Goal: Information Seeking & Learning: Learn about a topic

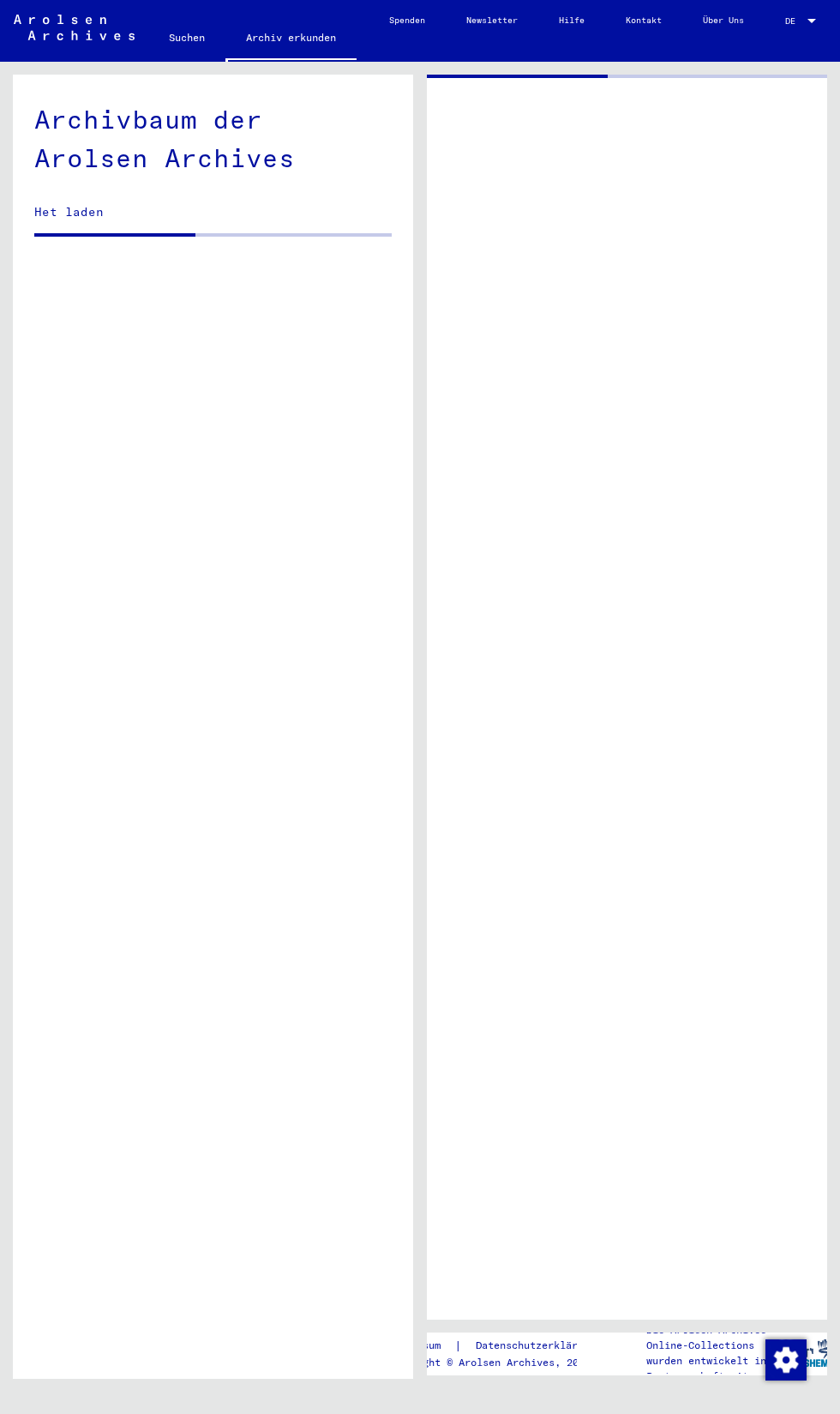
click at [493, 933] on div at bounding box center [627, 698] width 400 height 1245
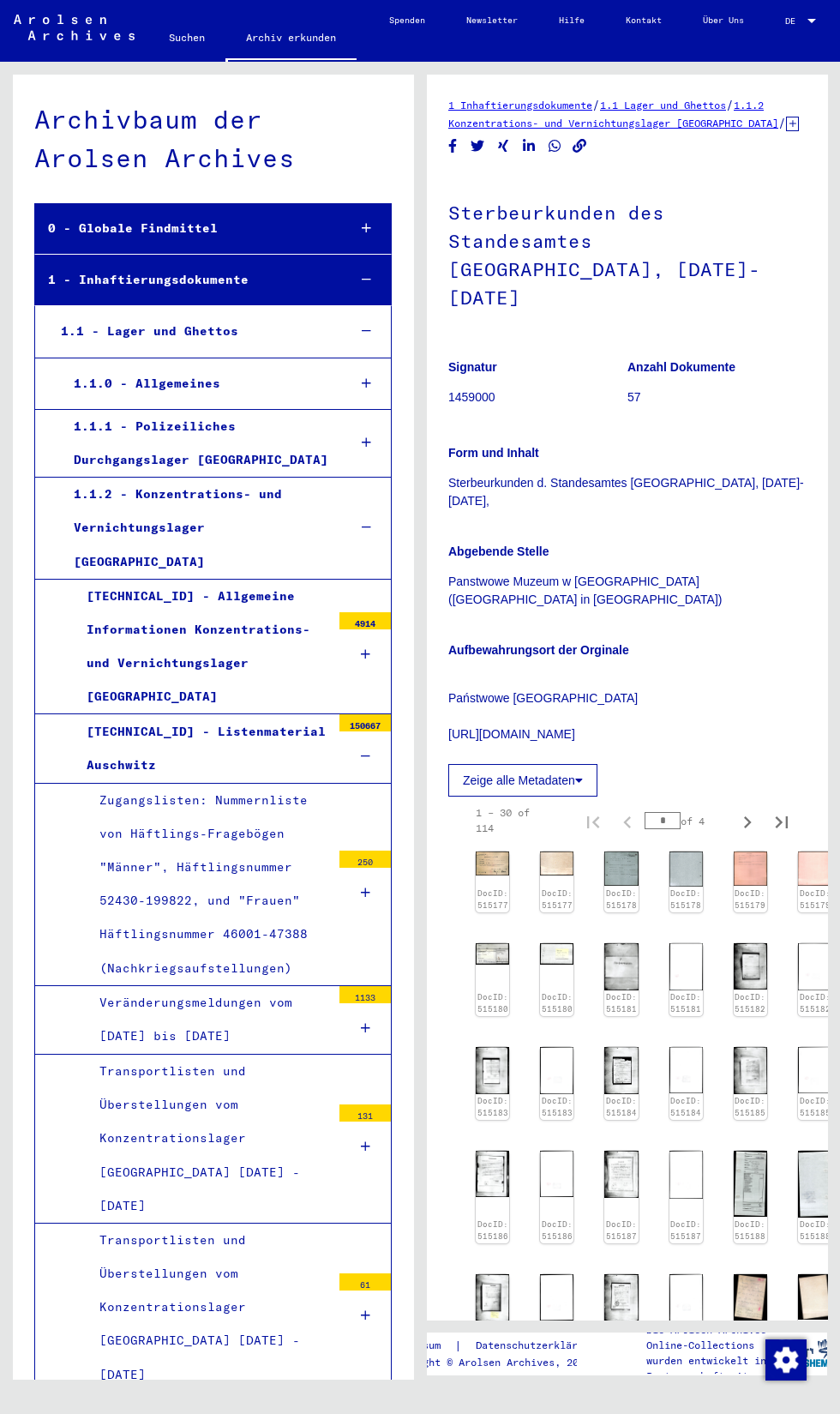
scroll to position [7639, 0]
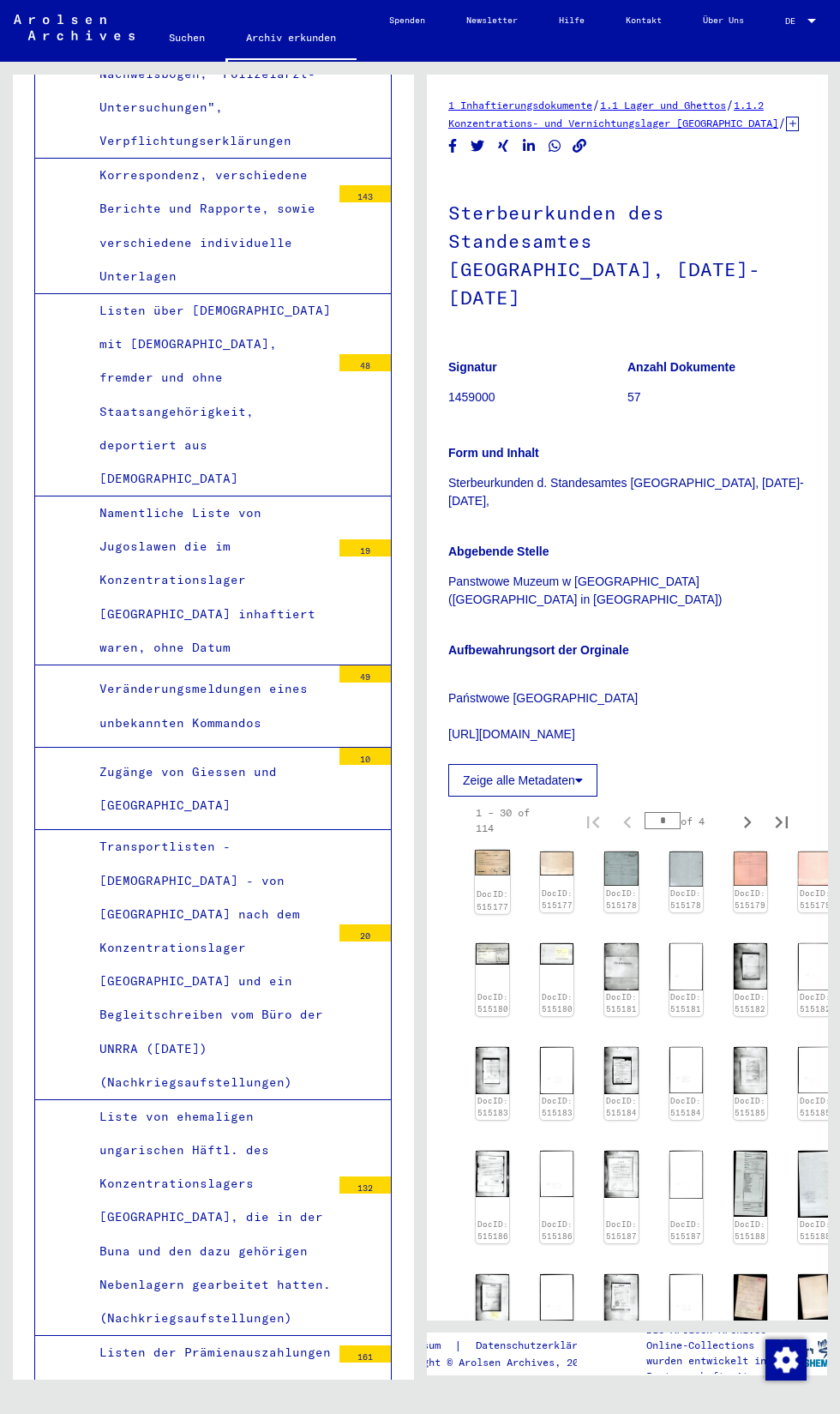
click at [490, 912] on link "DocID: 515177" at bounding box center [493, 901] width 33 height 22
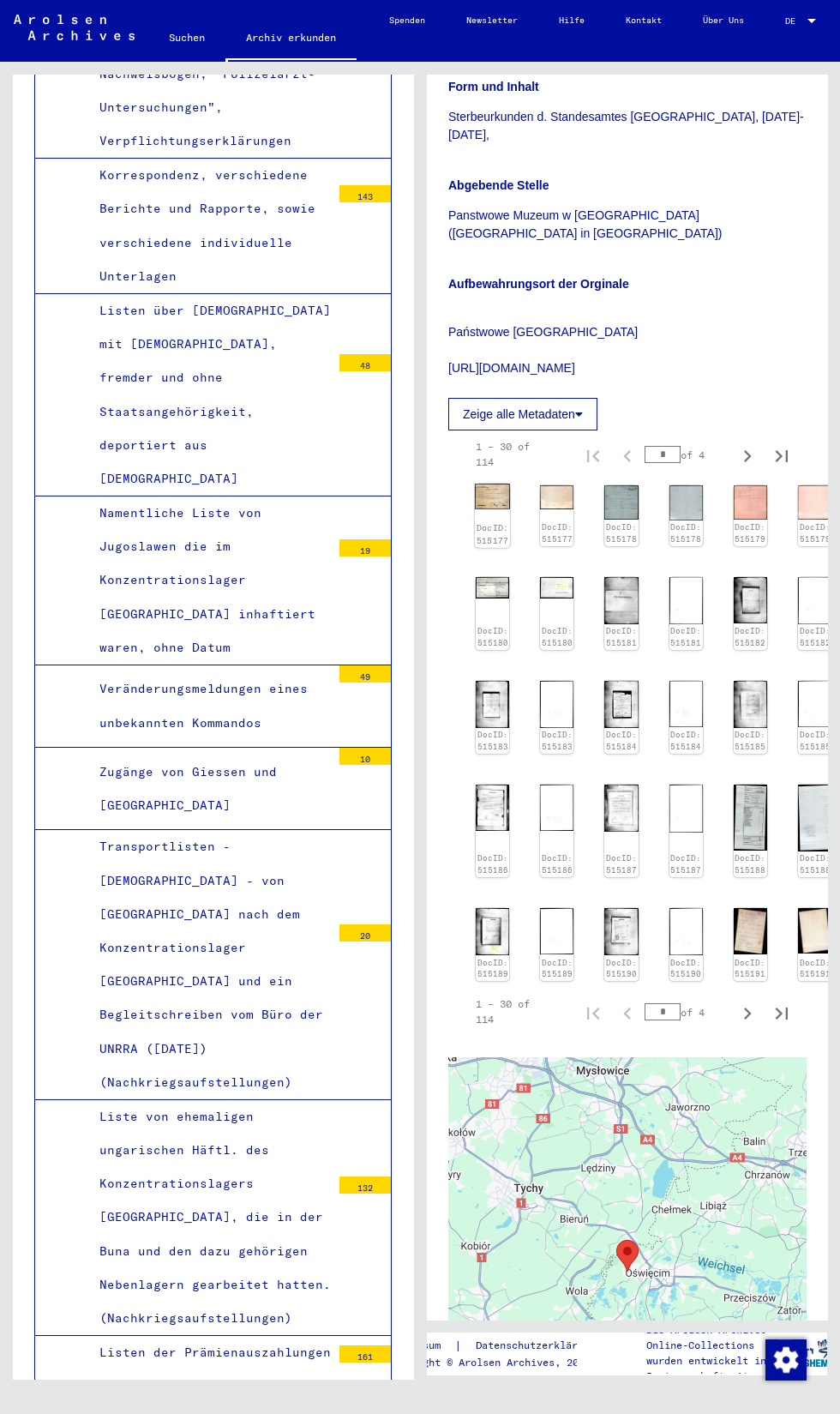
scroll to position [371, 0]
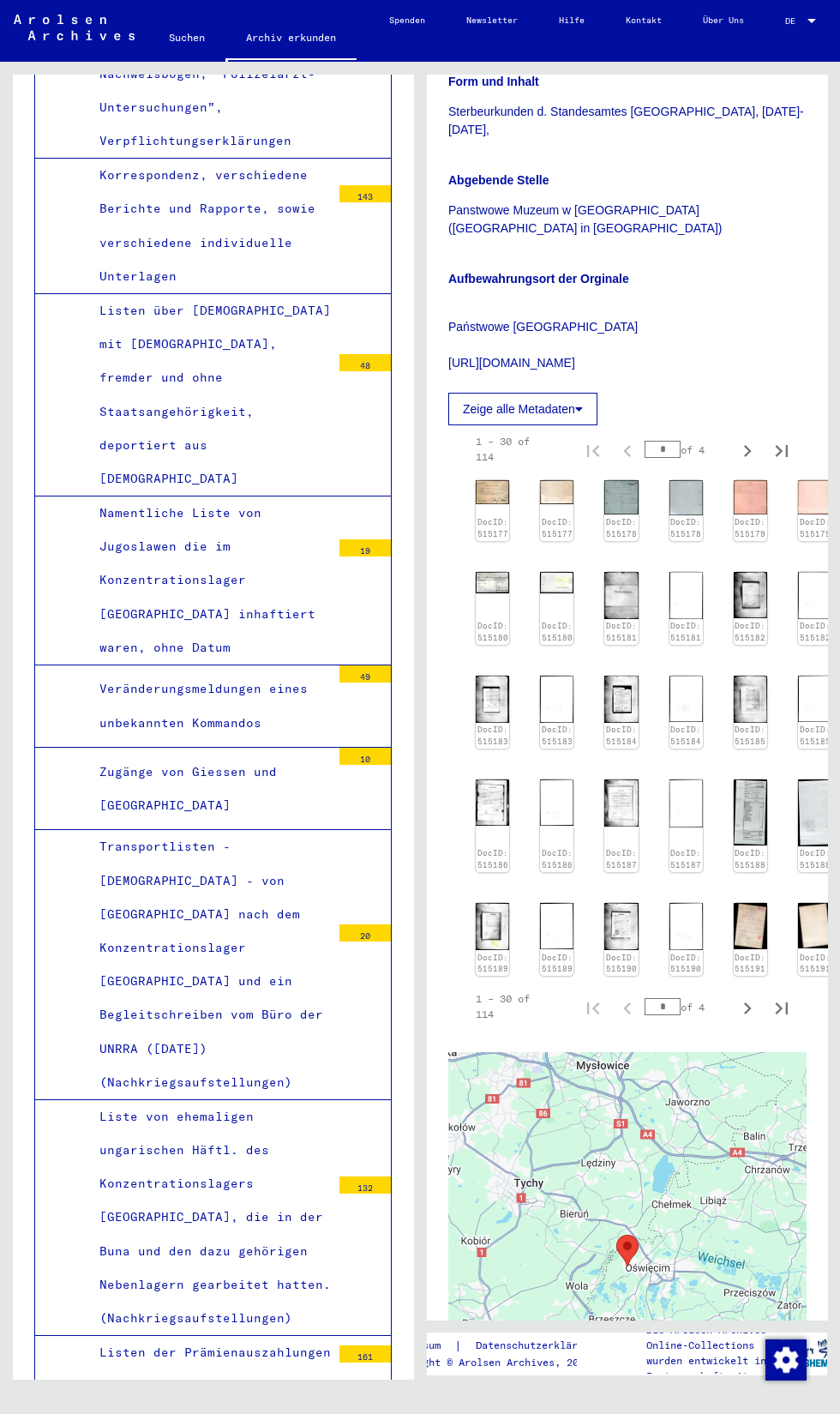
click at [558, 425] on button "Zeige alle Metadaten" at bounding box center [522, 409] width 149 height 33
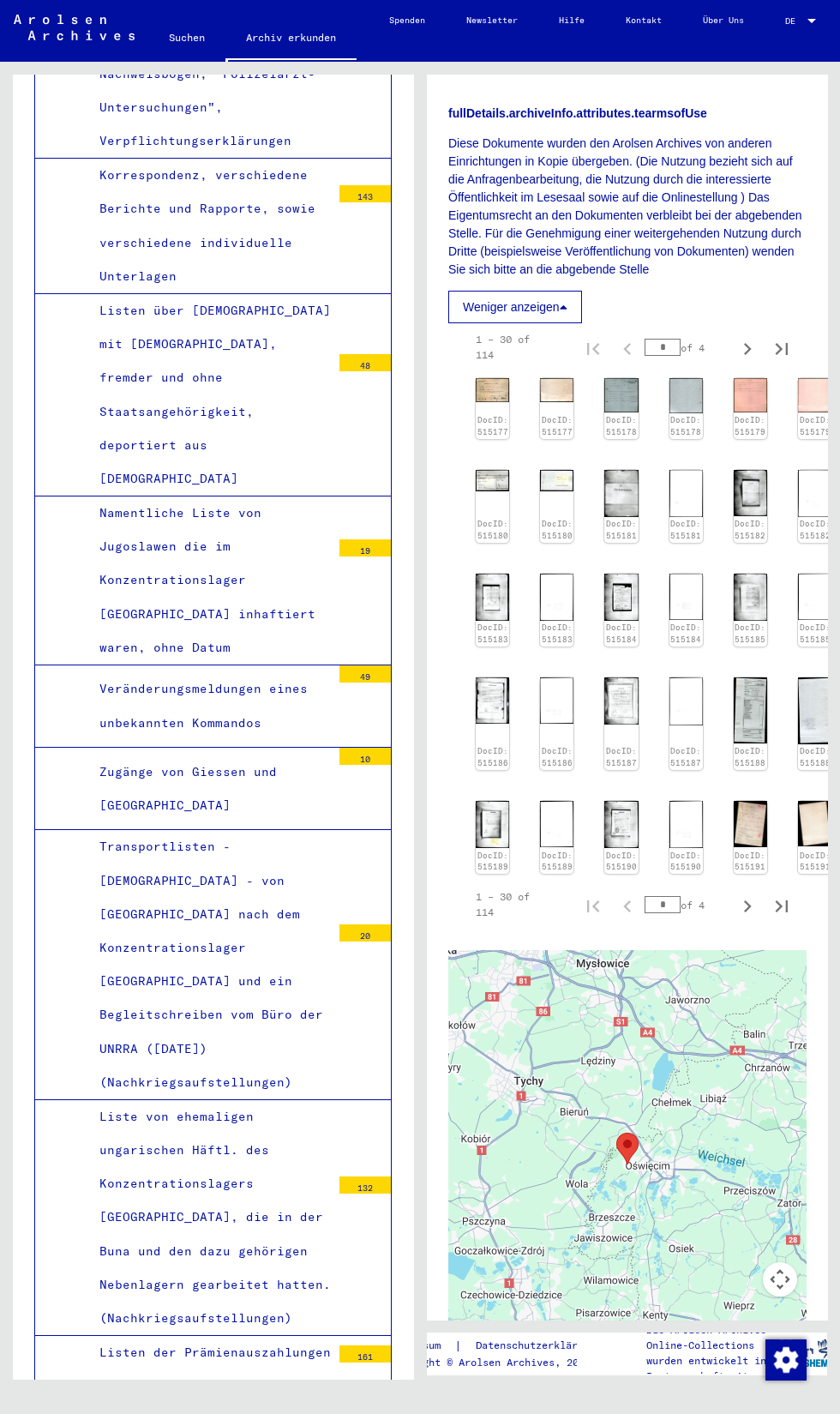
scroll to position [1067, 0]
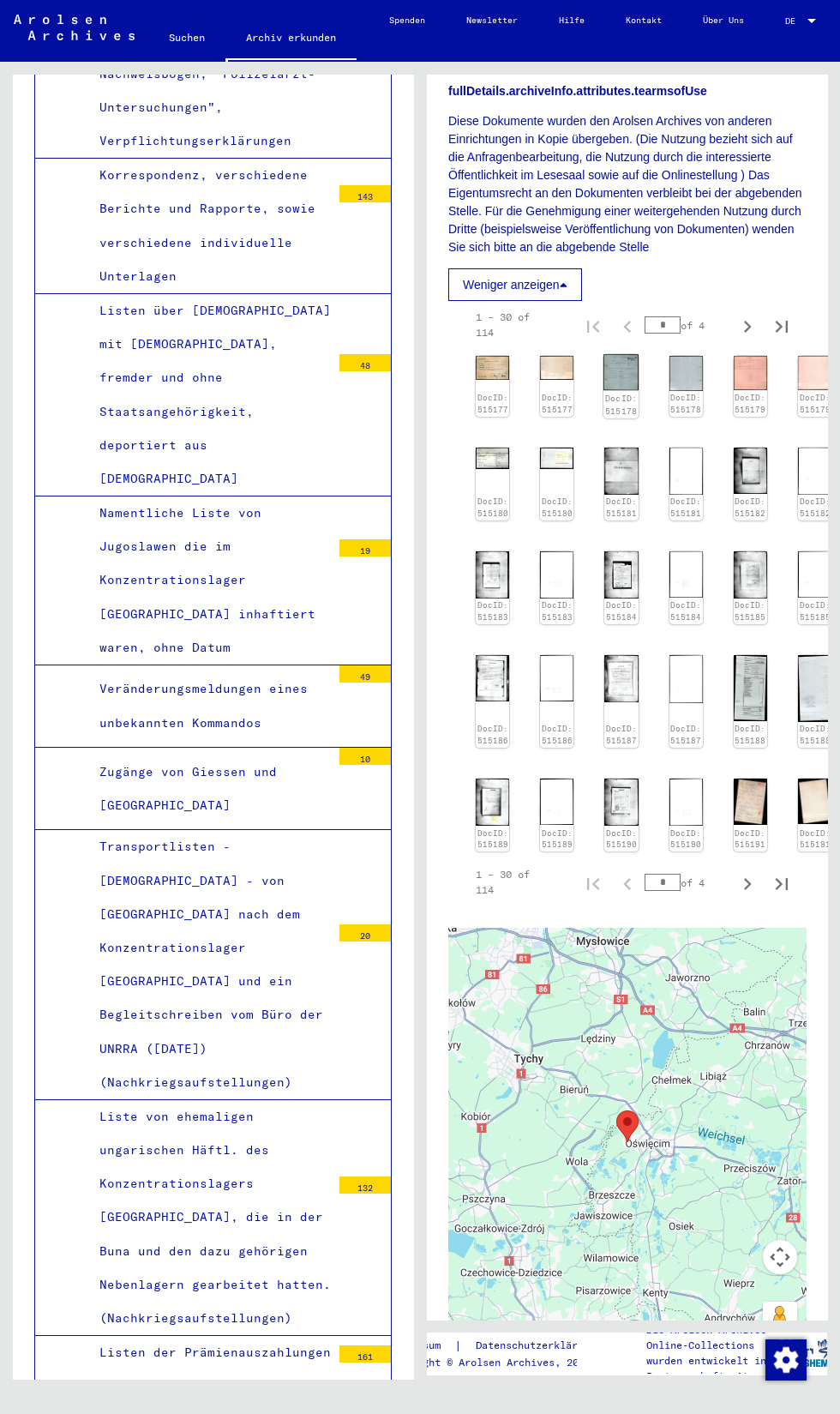
click at [621, 390] on img at bounding box center [621, 372] width 35 height 36
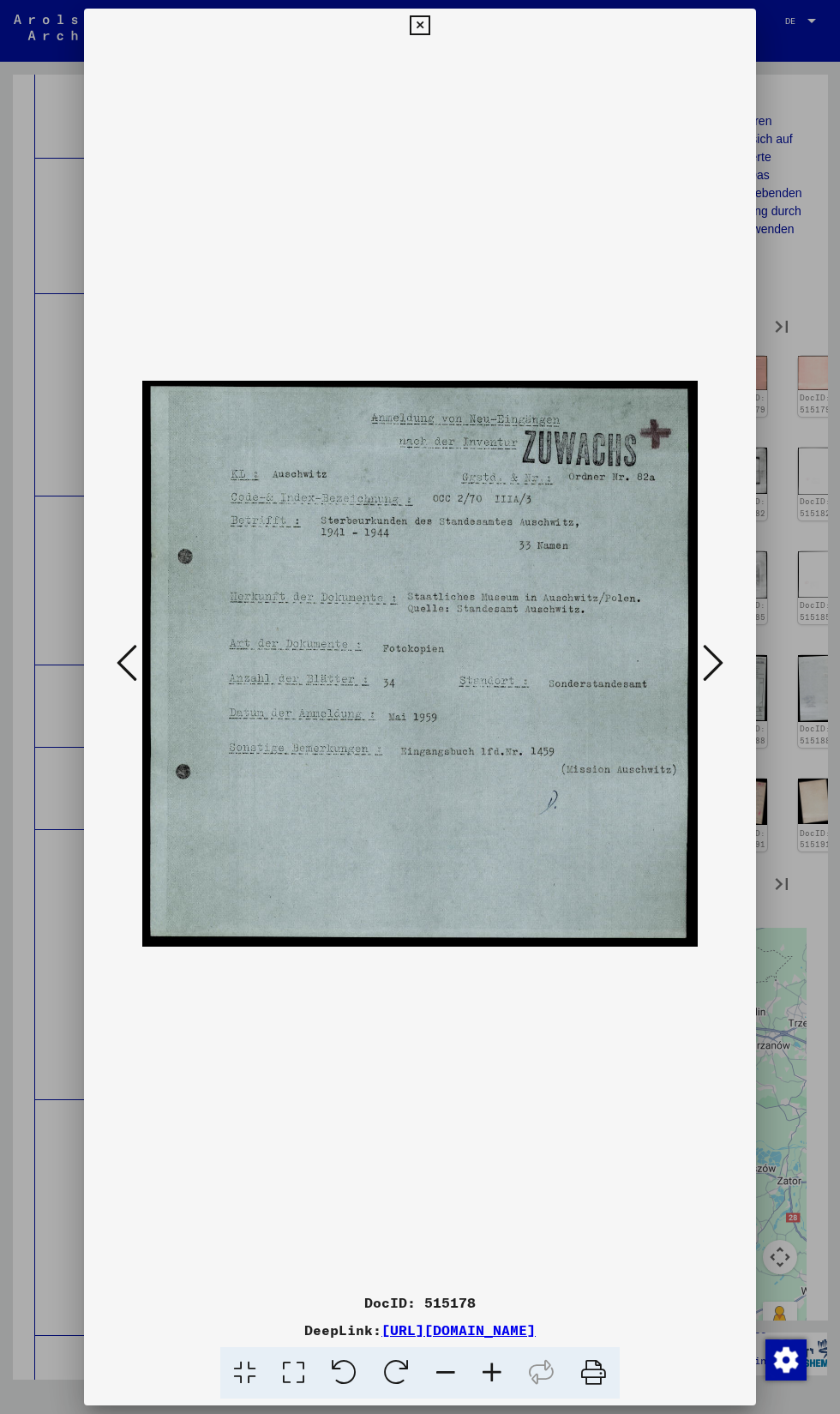
click at [706, 670] on icon at bounding box center [713, 663] width 21 height 41
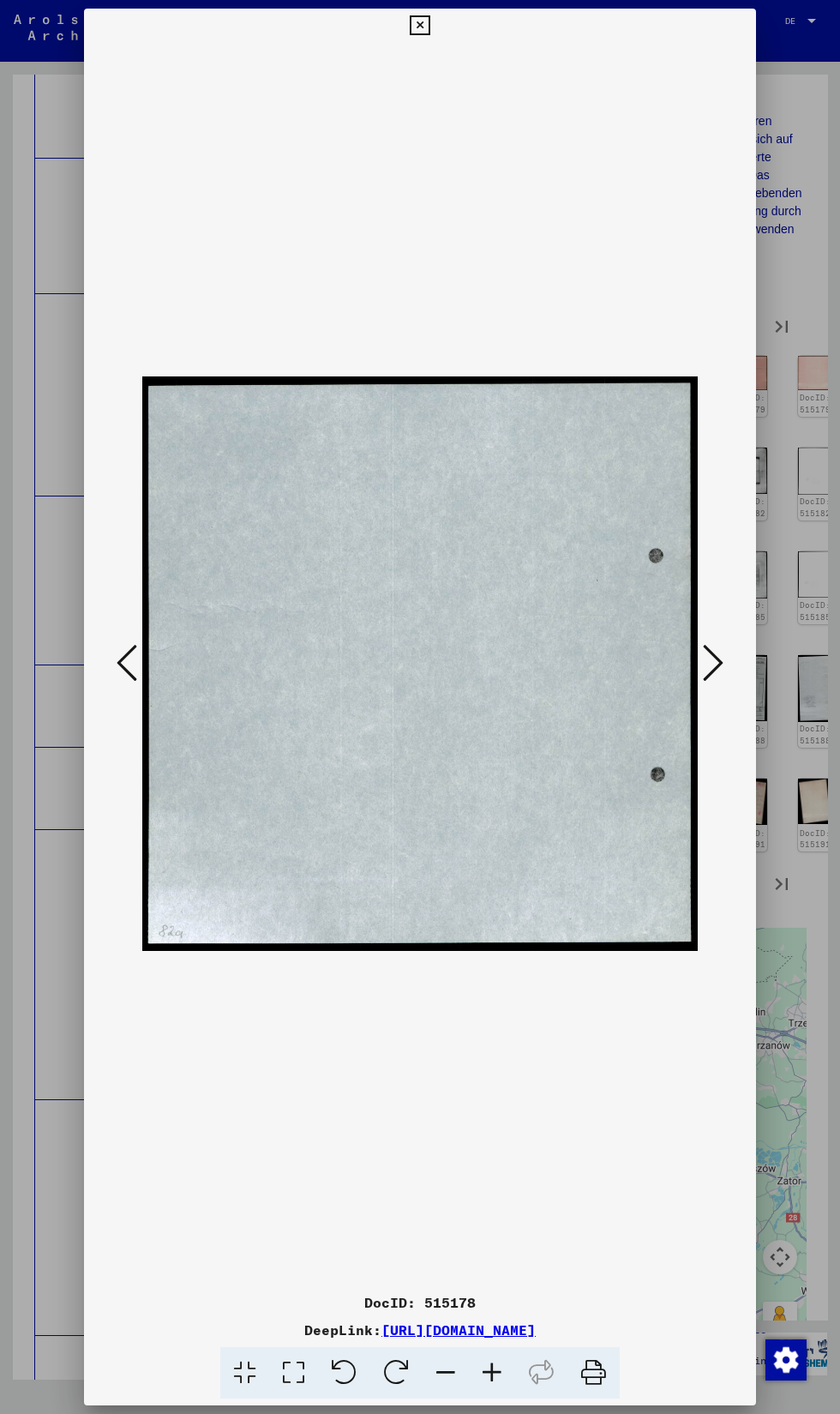
click at [706, 655] on icon at bounding box center [713, 663] width 21 height 41
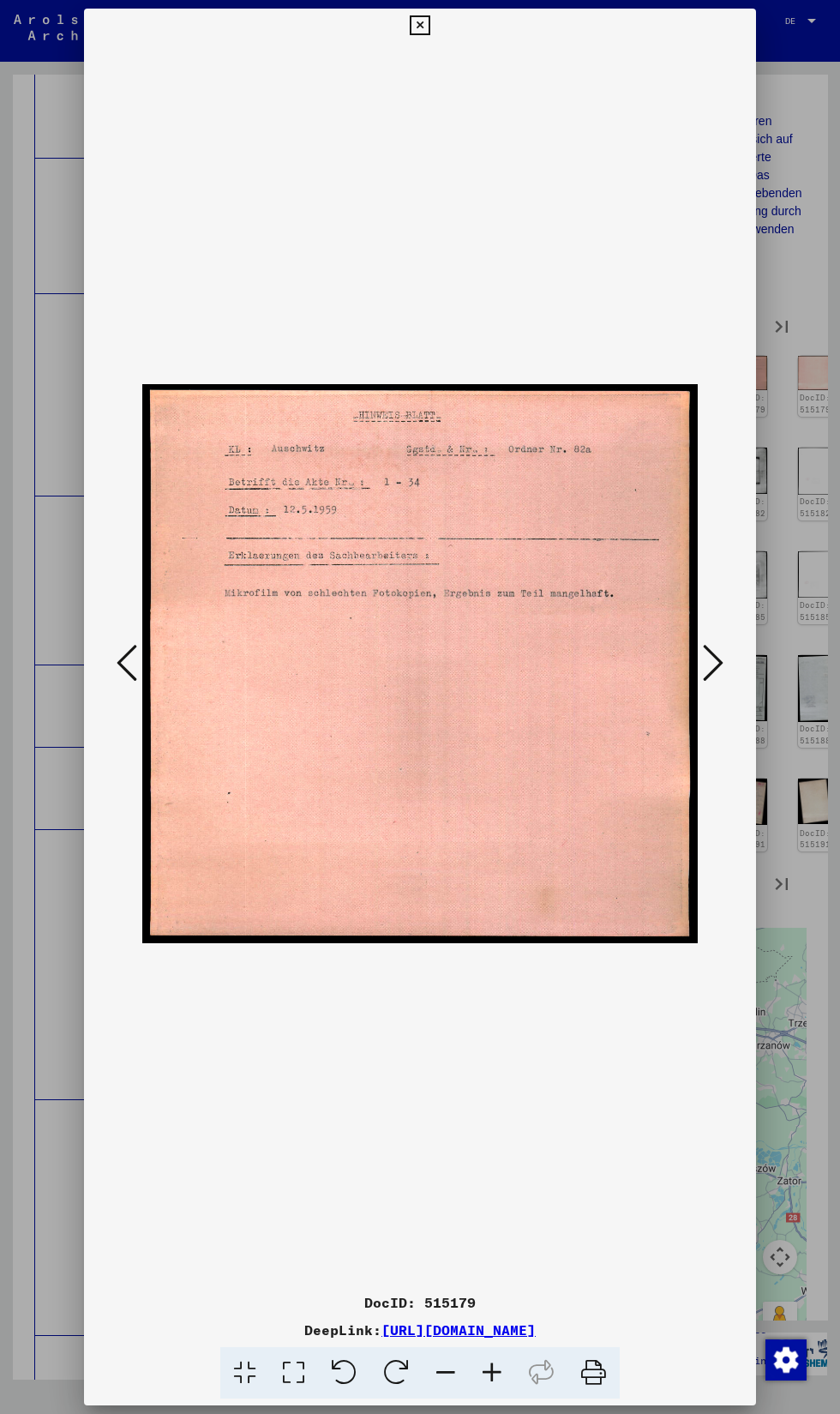
click at [713, 649] on icon at bounding box center [713, 663] width 21 height 41
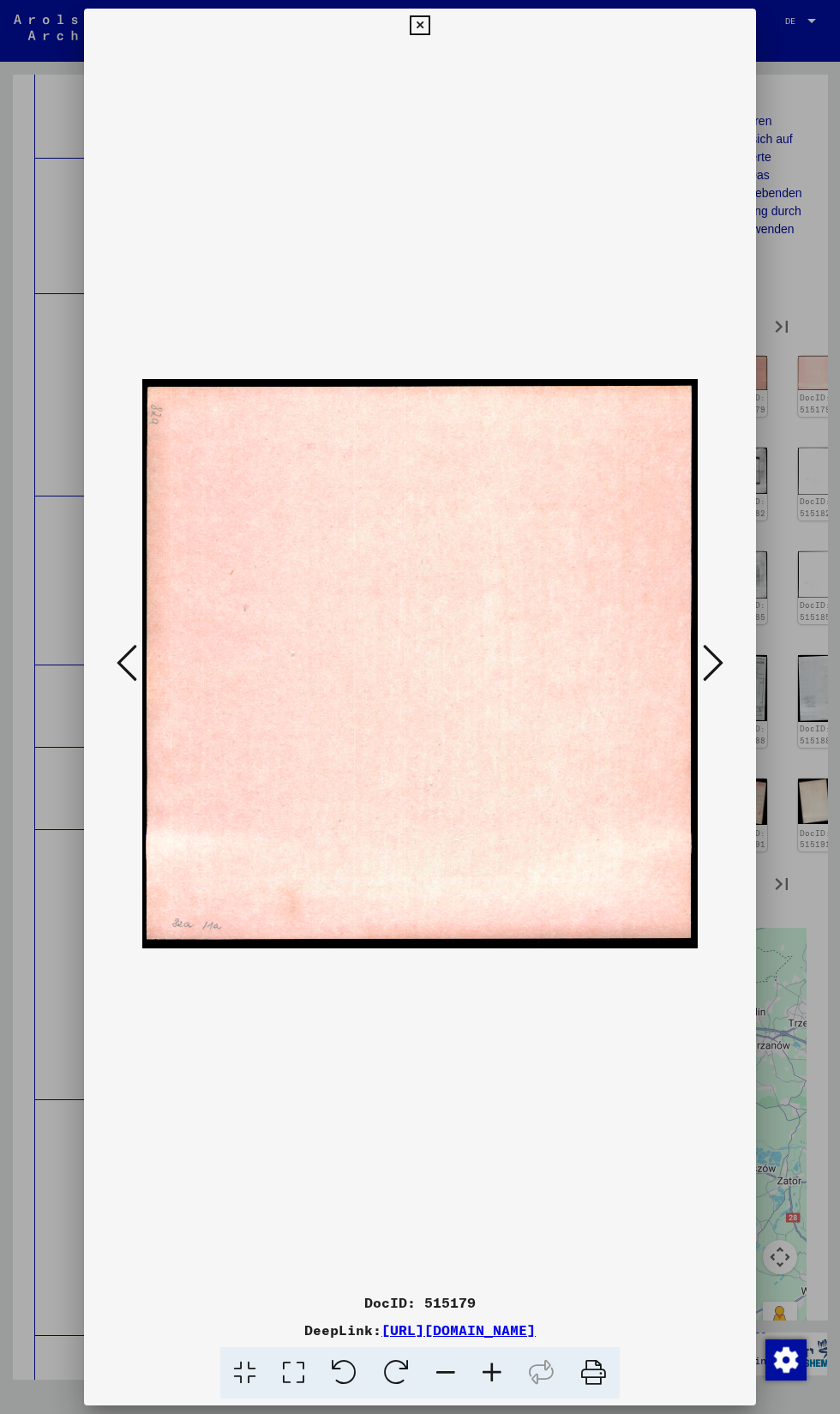
click at [707, 684] on button at bounding box center [713, 664] width 31 height 49
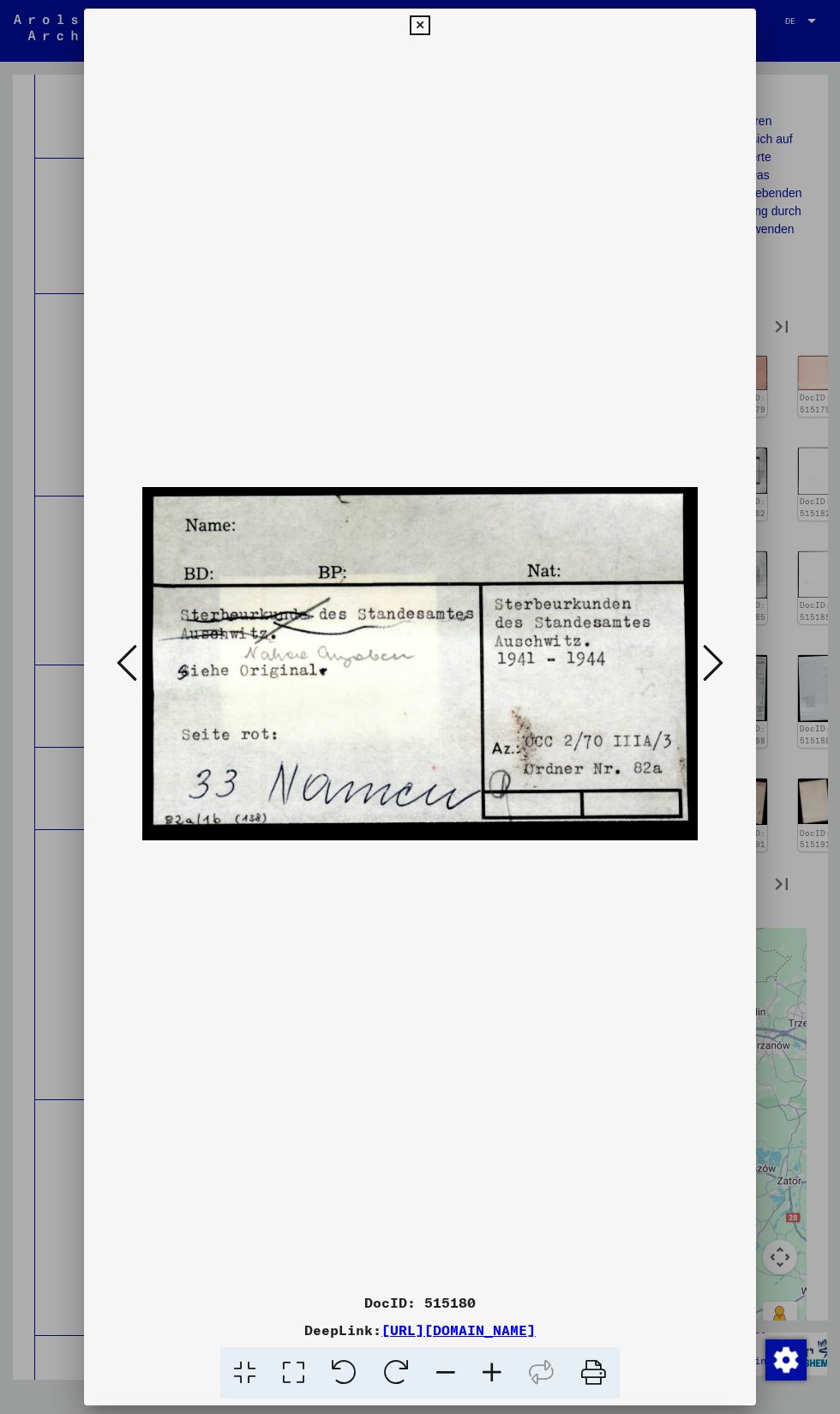
click at [719, 667] on icon at bounding box center [713, 663] width 21 height 41
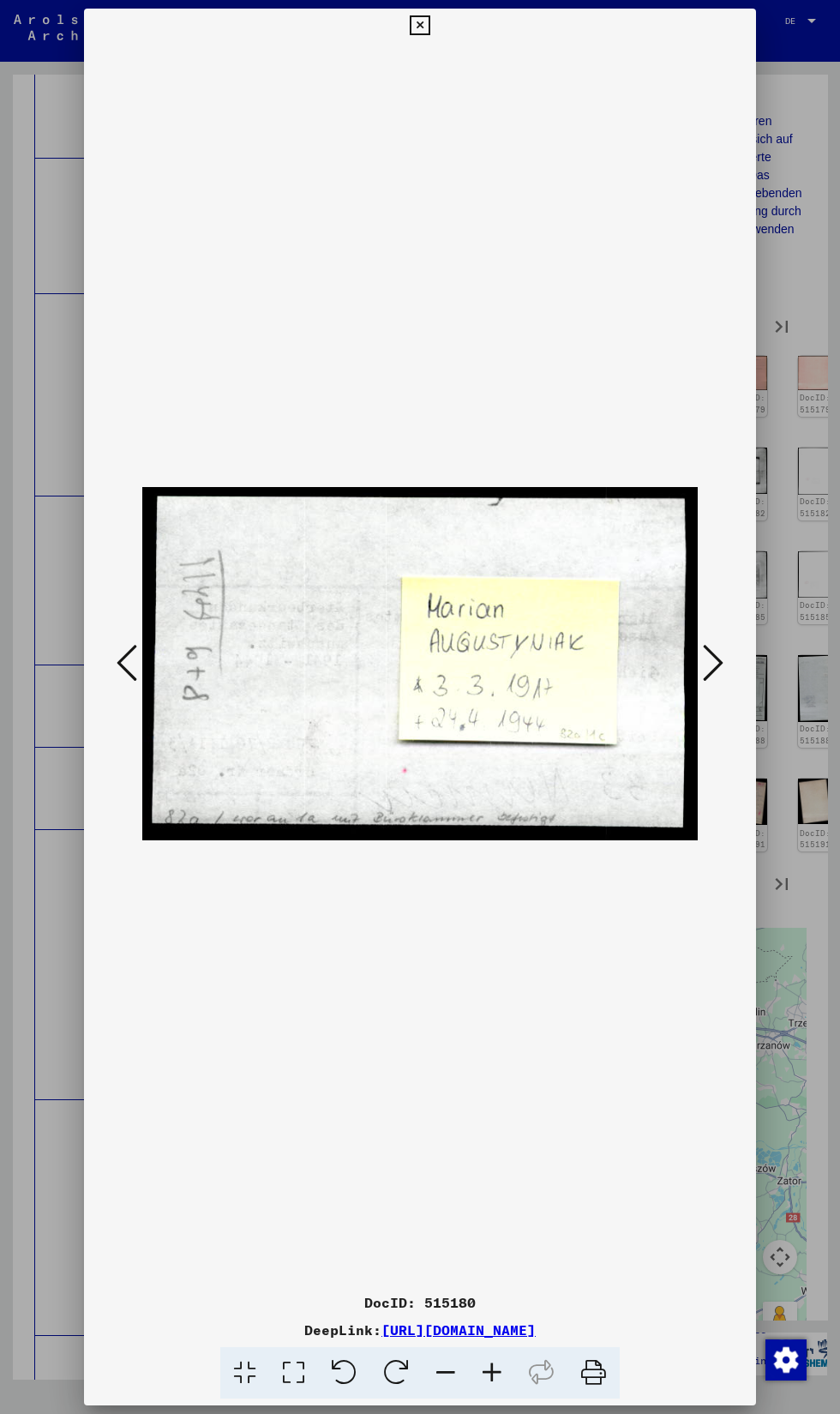
click at [713, 669] on icon at bounding box center [713, 663] width 21 height 41
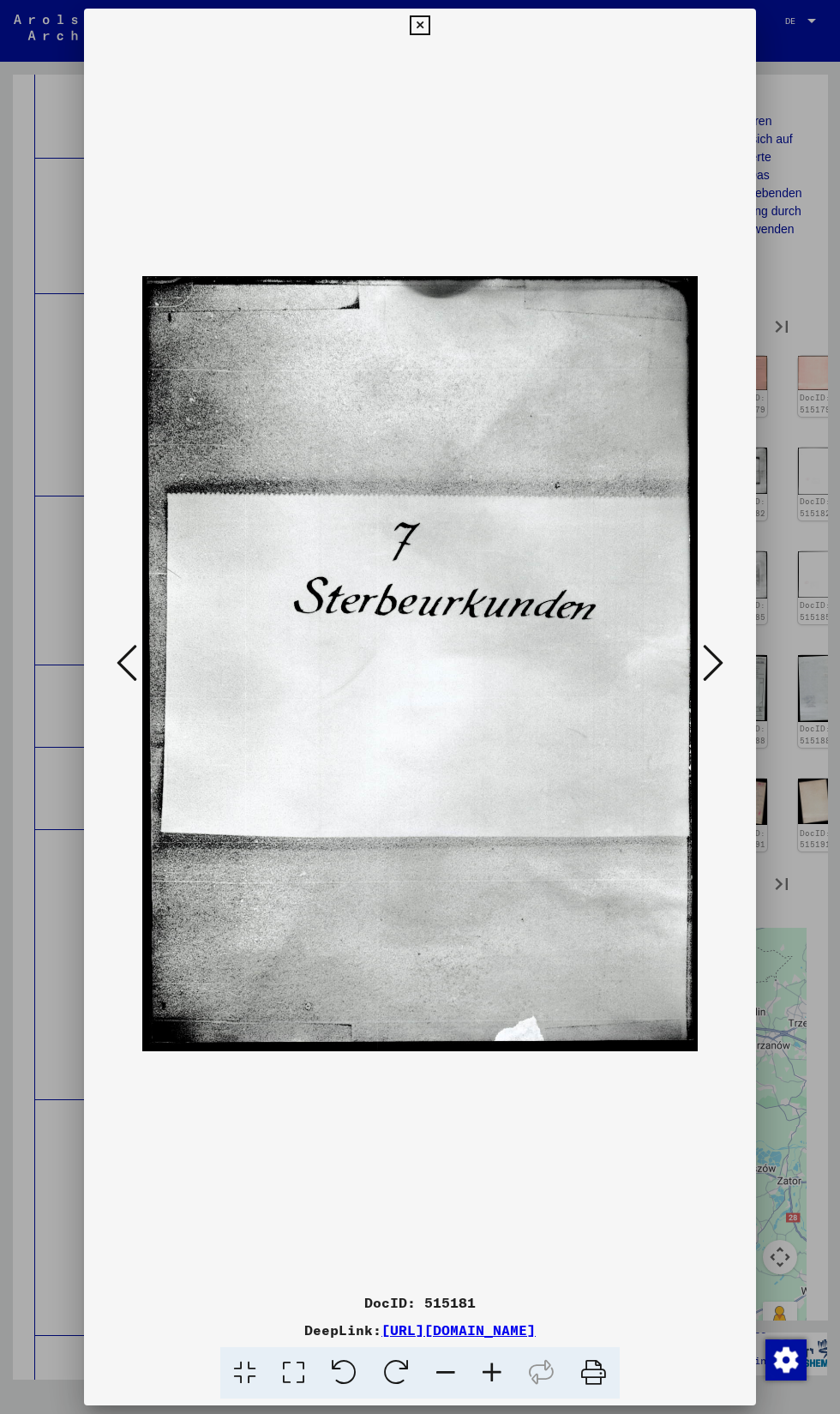
click at [701, 686] on button at bounding box center [713, 664] width 31 height 49
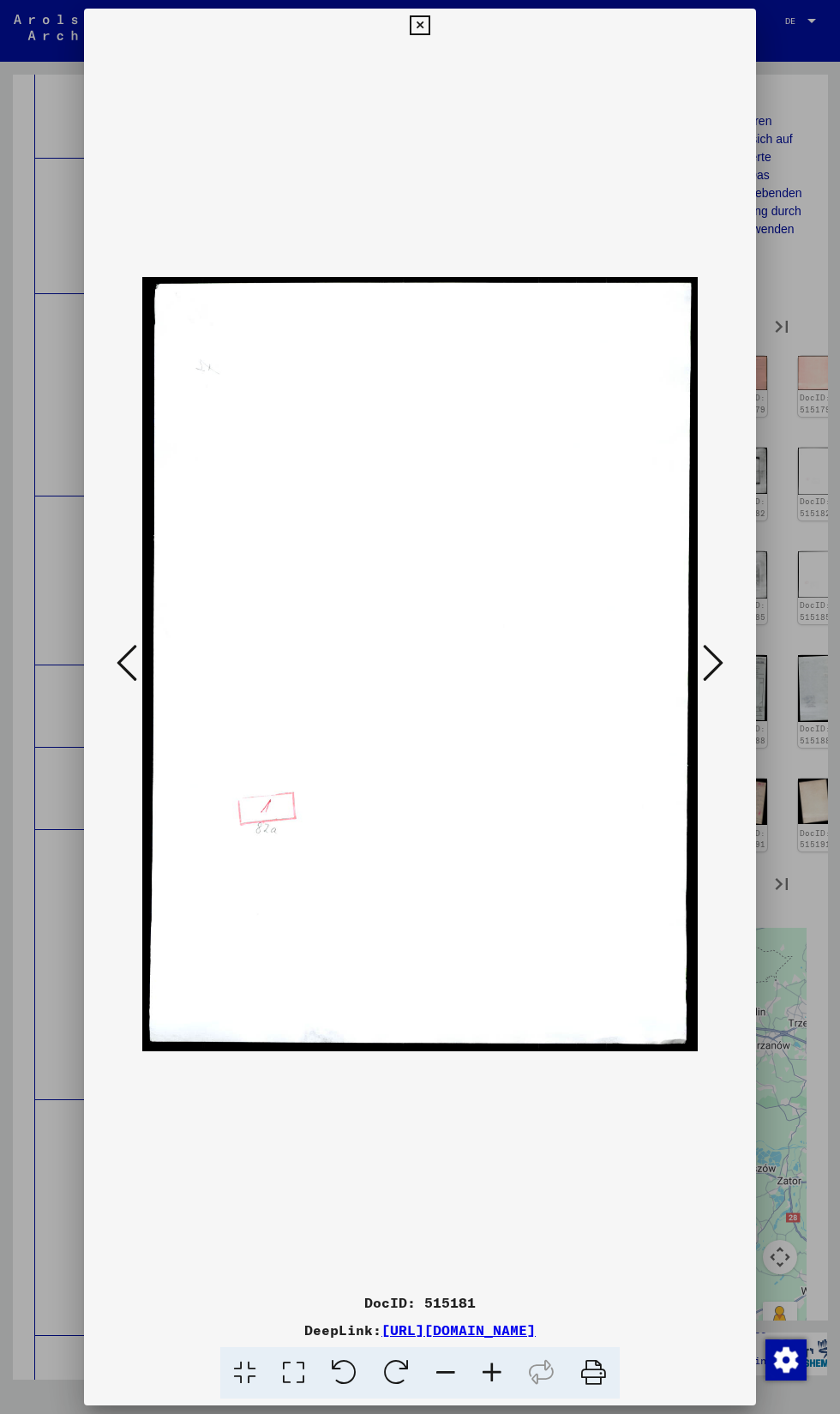
click at [711, 663] on icon at bounding box center [713, 663] width 21 height 41
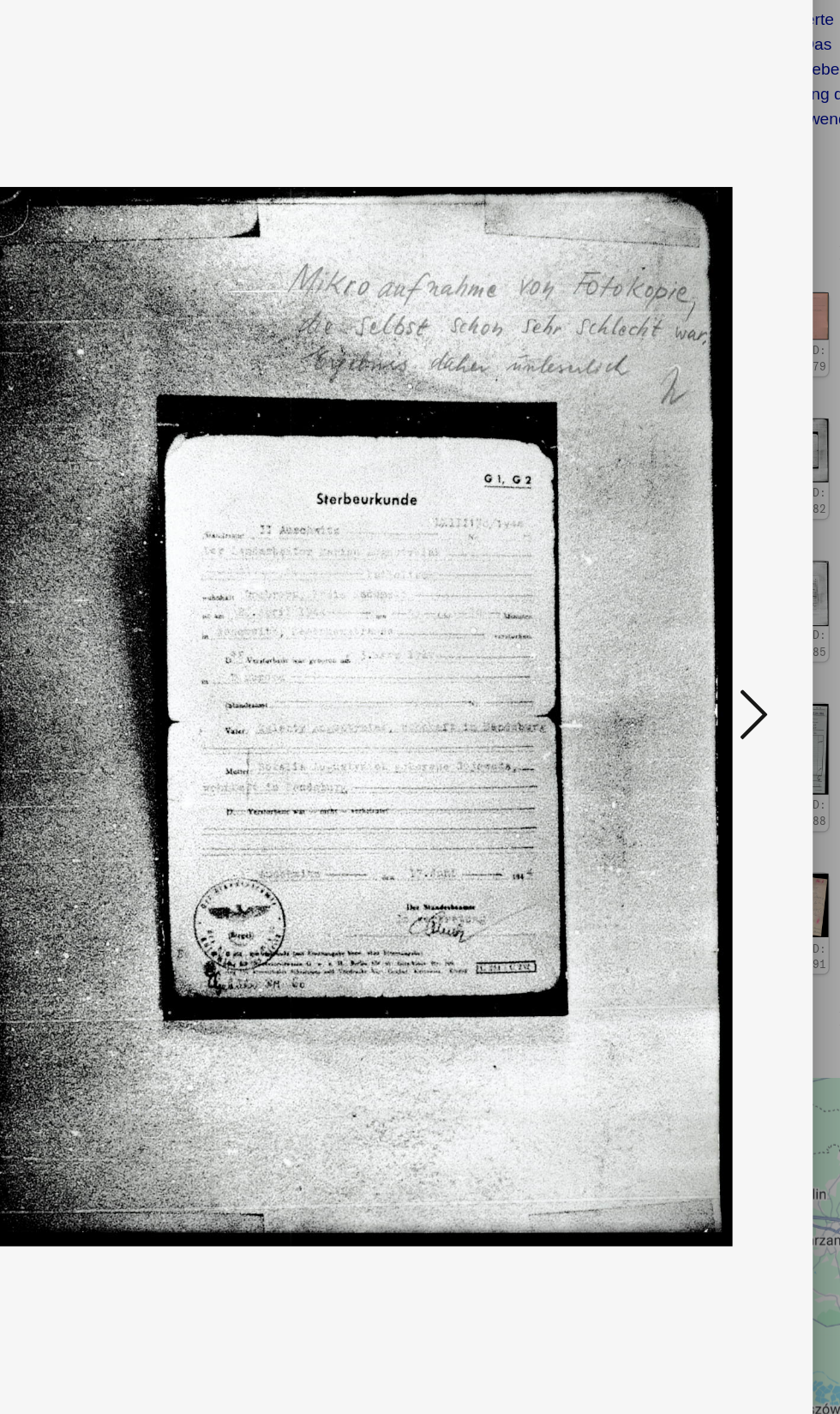
click at [708, 680] on icon at bounding box center [713, 663] width 21 height 41
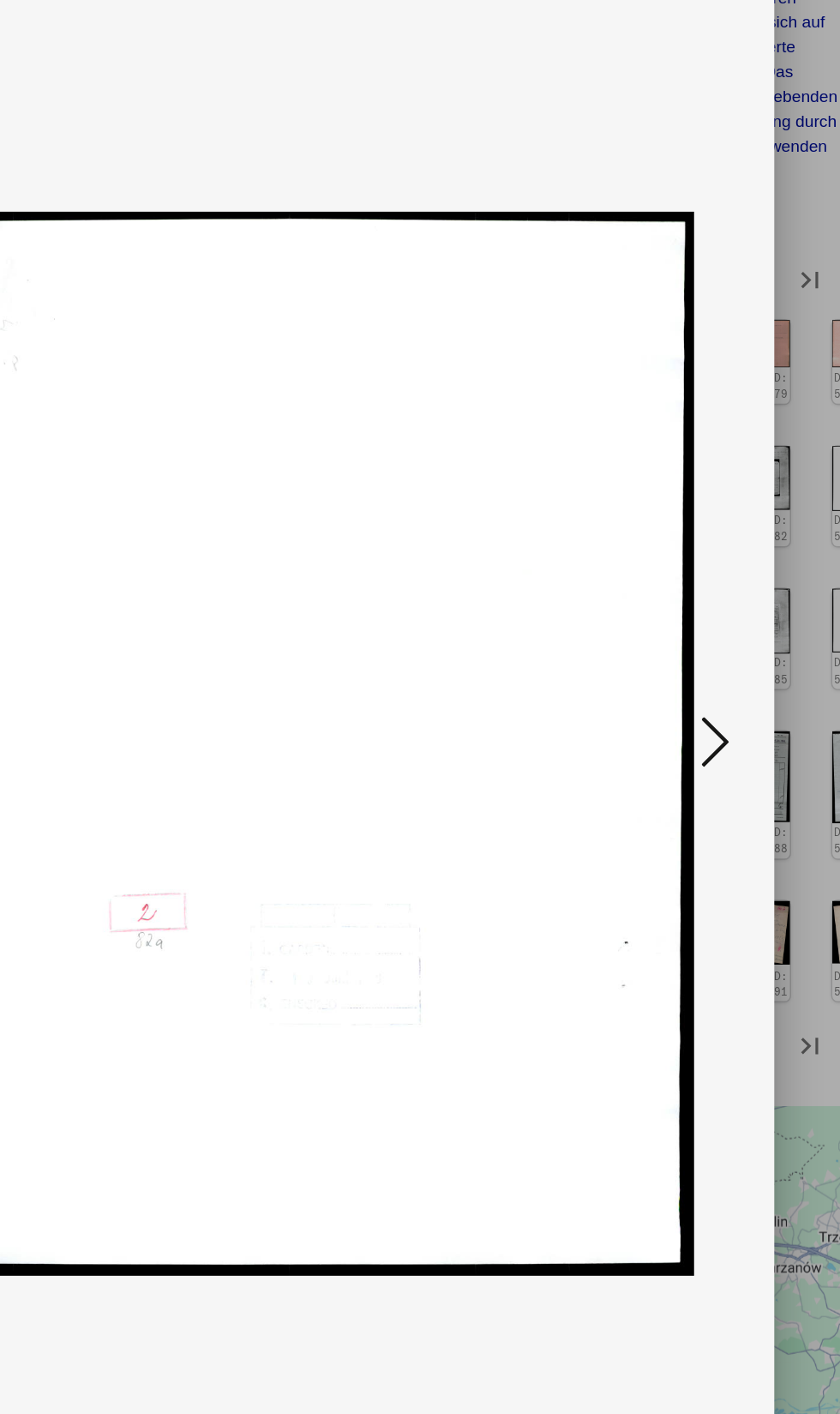
click at [724, 677] on button at bounding box center [713, 664] width 31 height 49
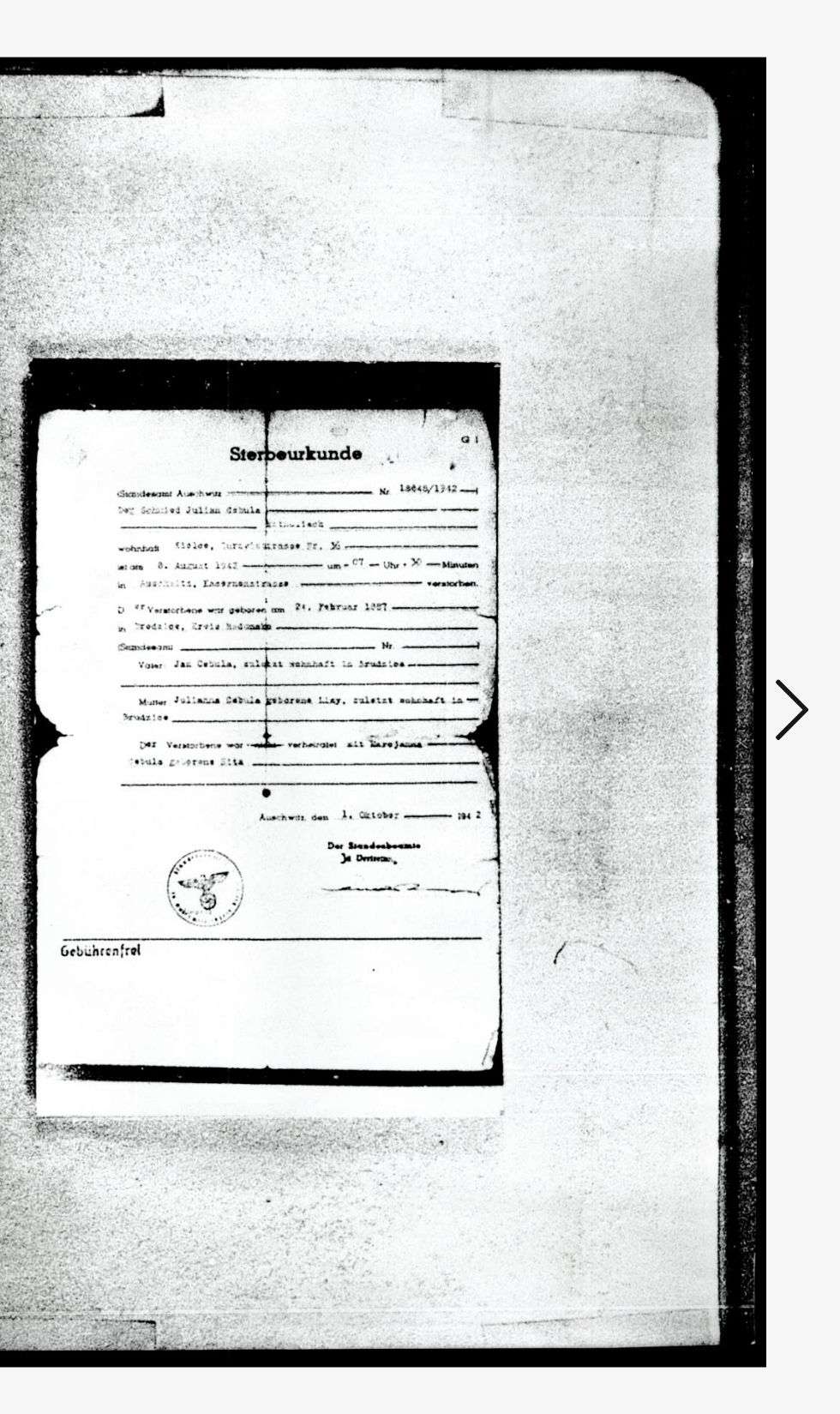
click at [712, 663] on icon at bounding box center [713, 663] width 21 height 41
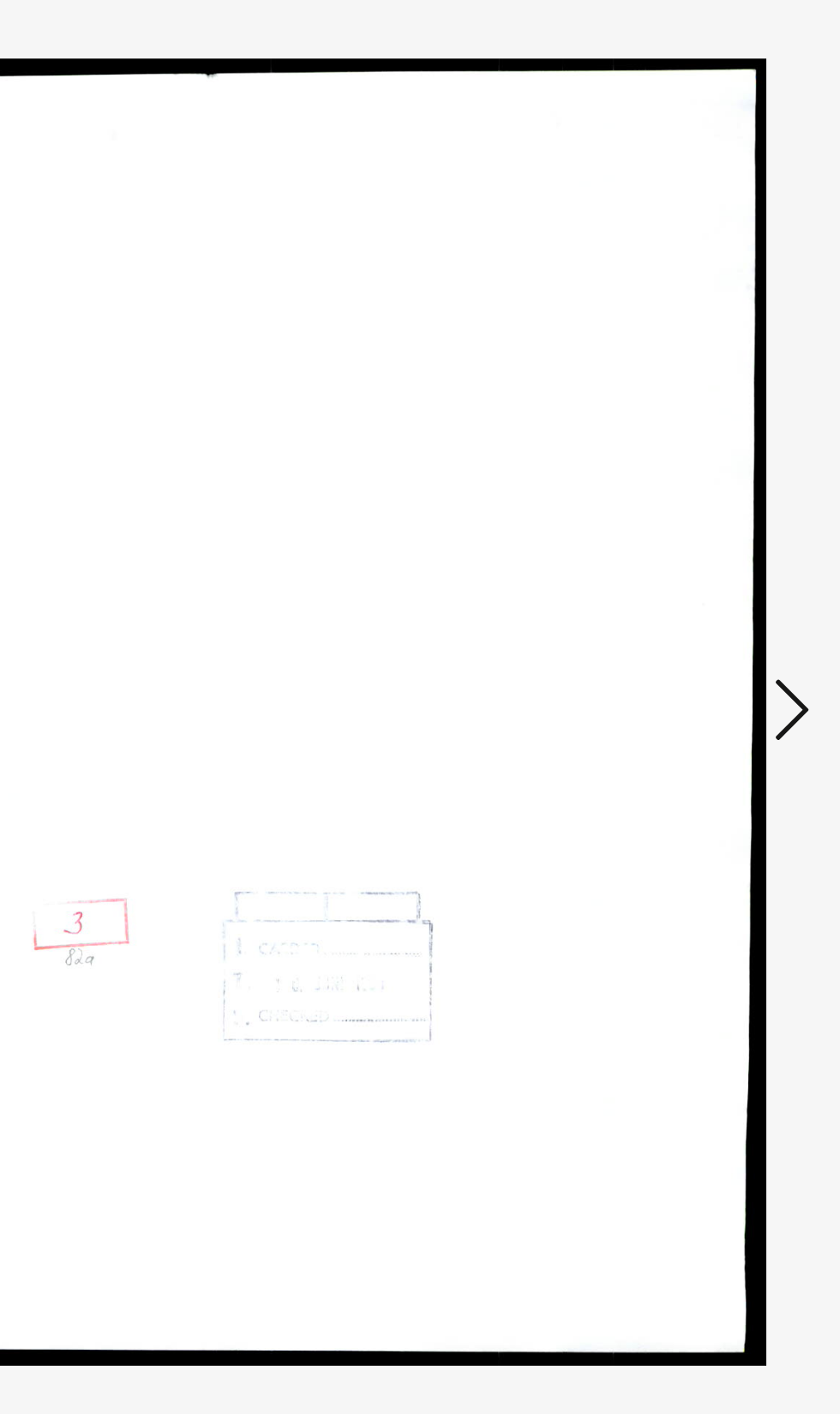
click at [704, 668] on icon at bounding box center [713, 663] width 21 height 41
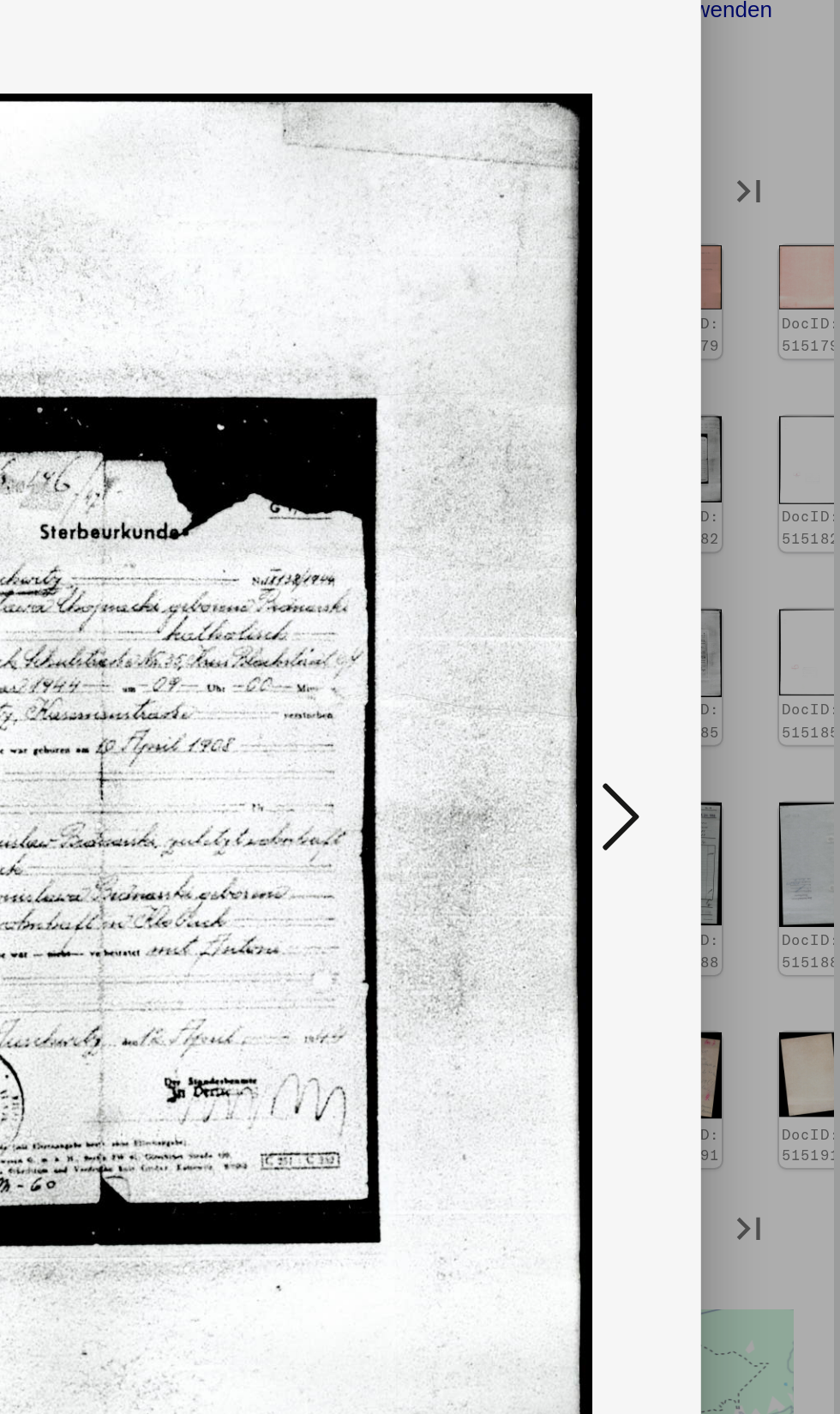
click at [719, 671] on icon at bounding box center [713, 663] width 21 height 41
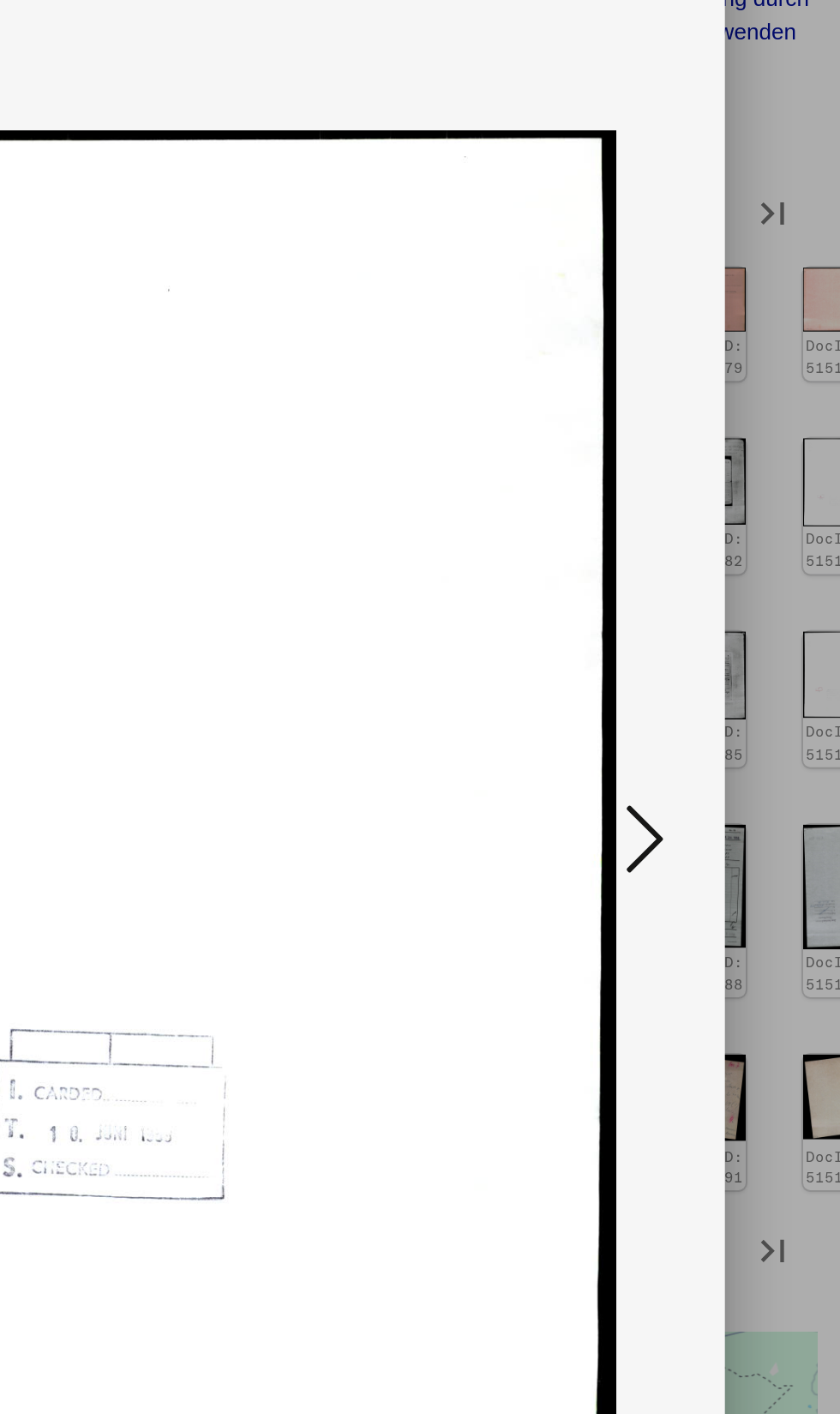
click at [723, 684] on icon at bounding box center [713, 663] width 21 height 41
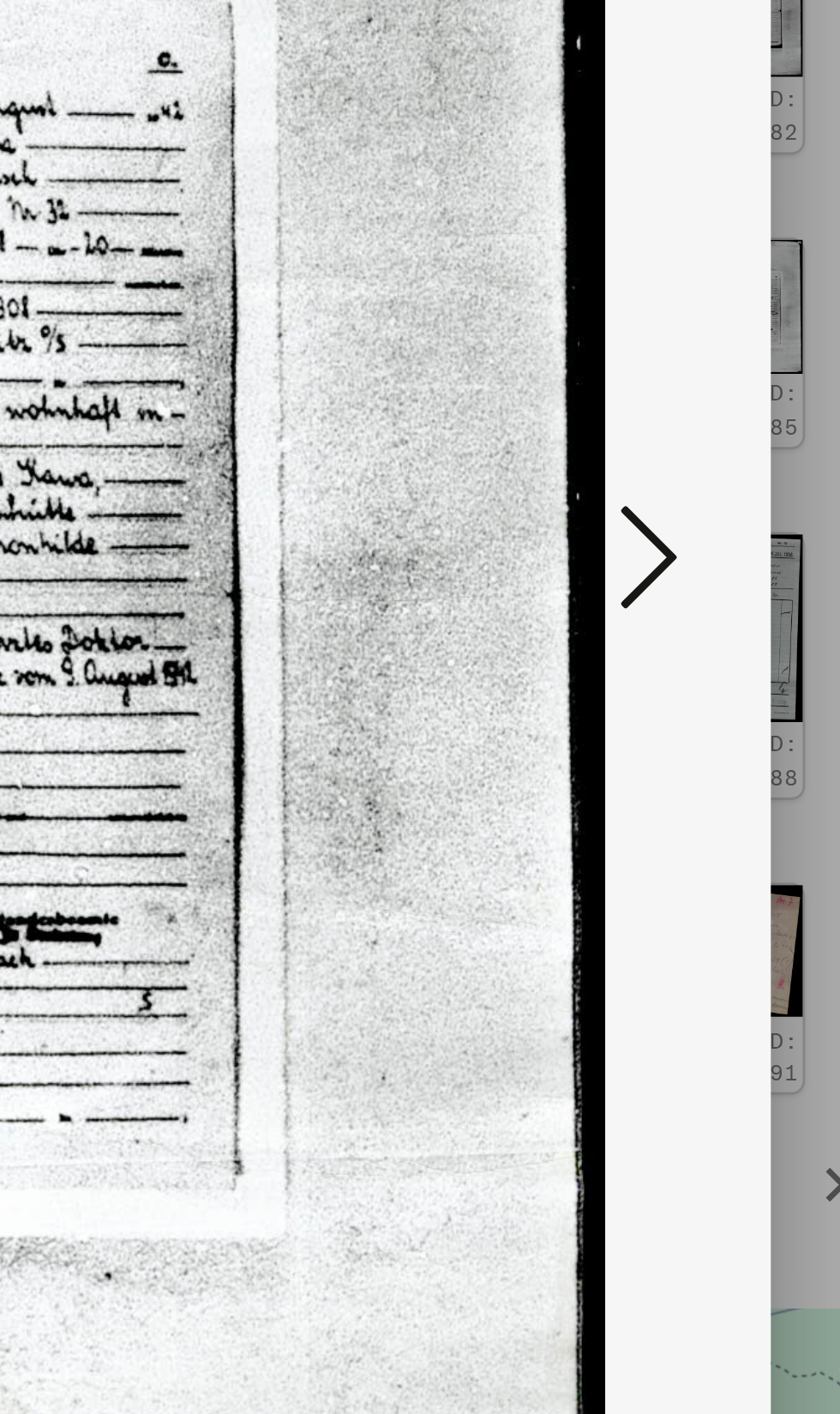
click at [714, 684] on icon at bounding box center [713, 663] width 21 height 41
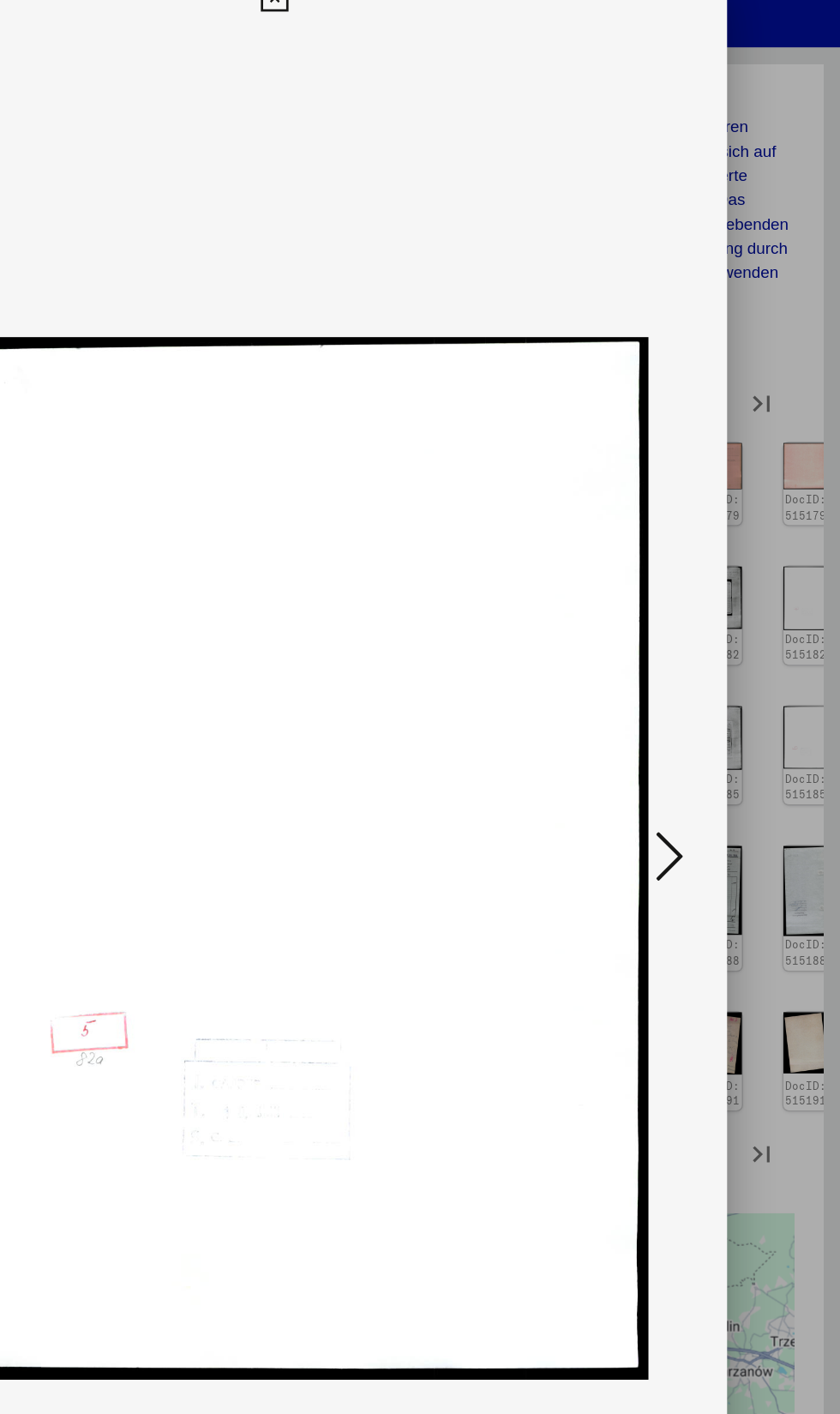
click at [720, 684] on icon at bounding box center [713, 663] width 21 height 41
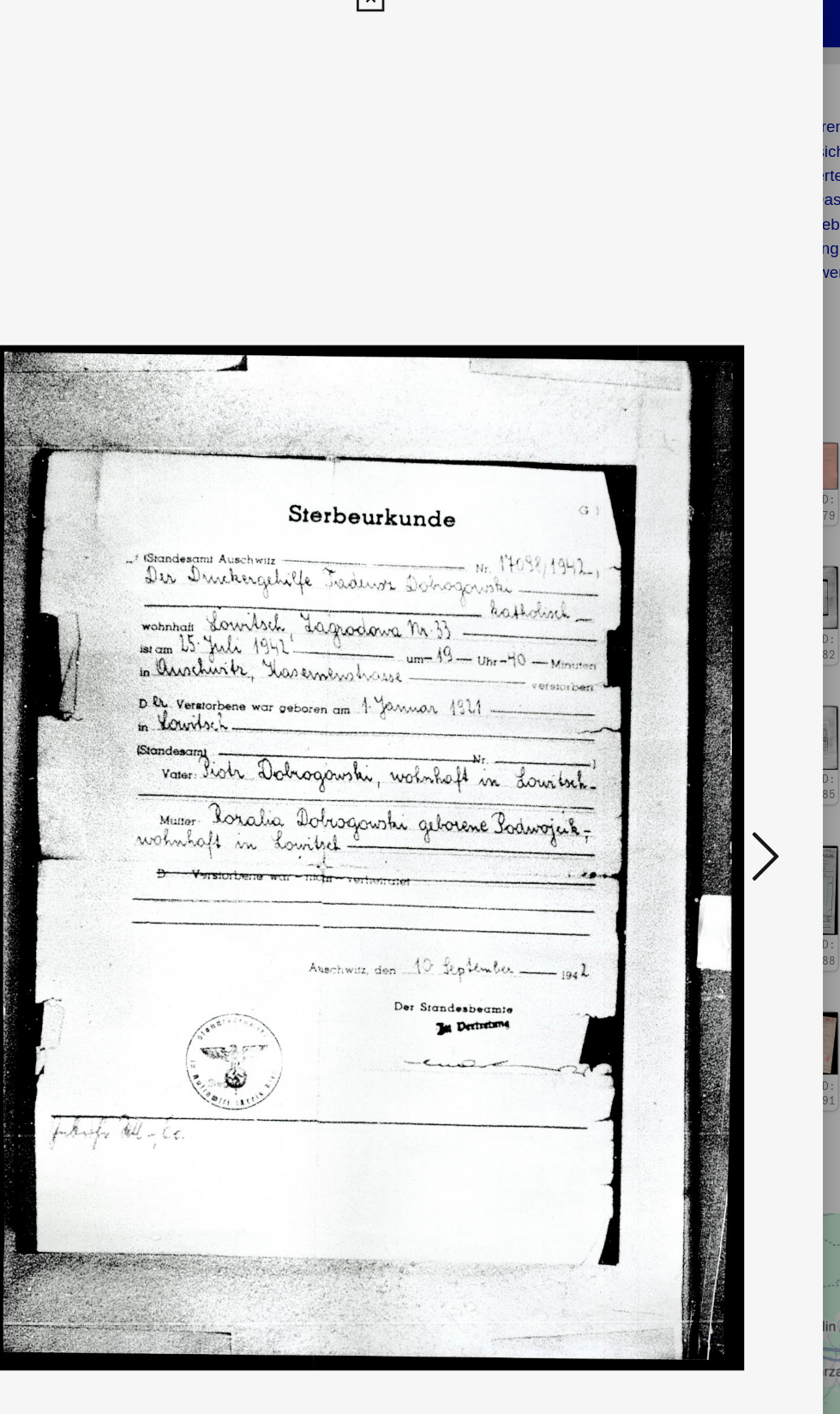
click at [694, 793] on img at bounding box center [419, 664] width 555 height 1243
click at [709, 684] on icon at bounding box center [713, 663] width 21 height 41
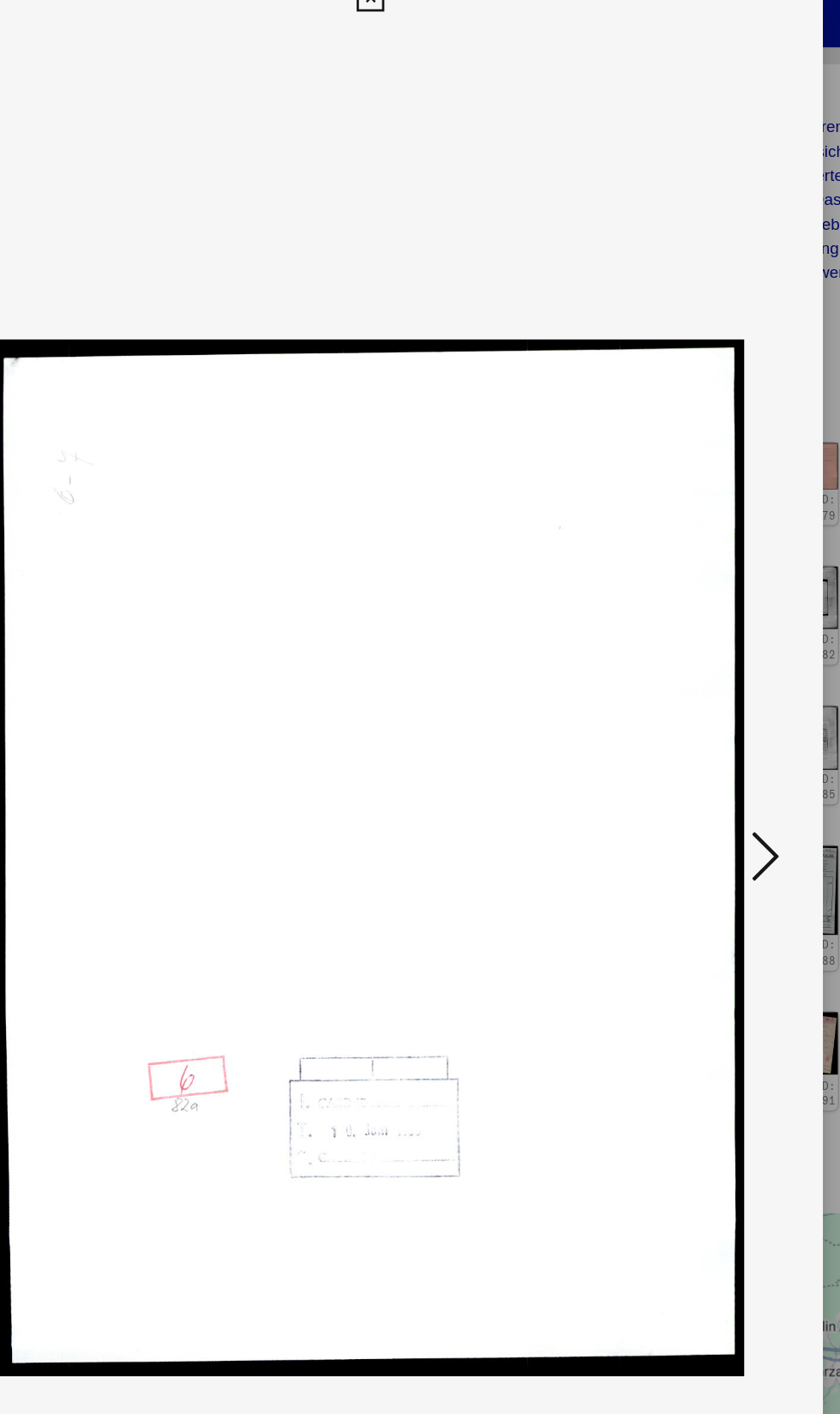
click at [715, 684] on icon at bounding box center [713, 663] width 21 height 41
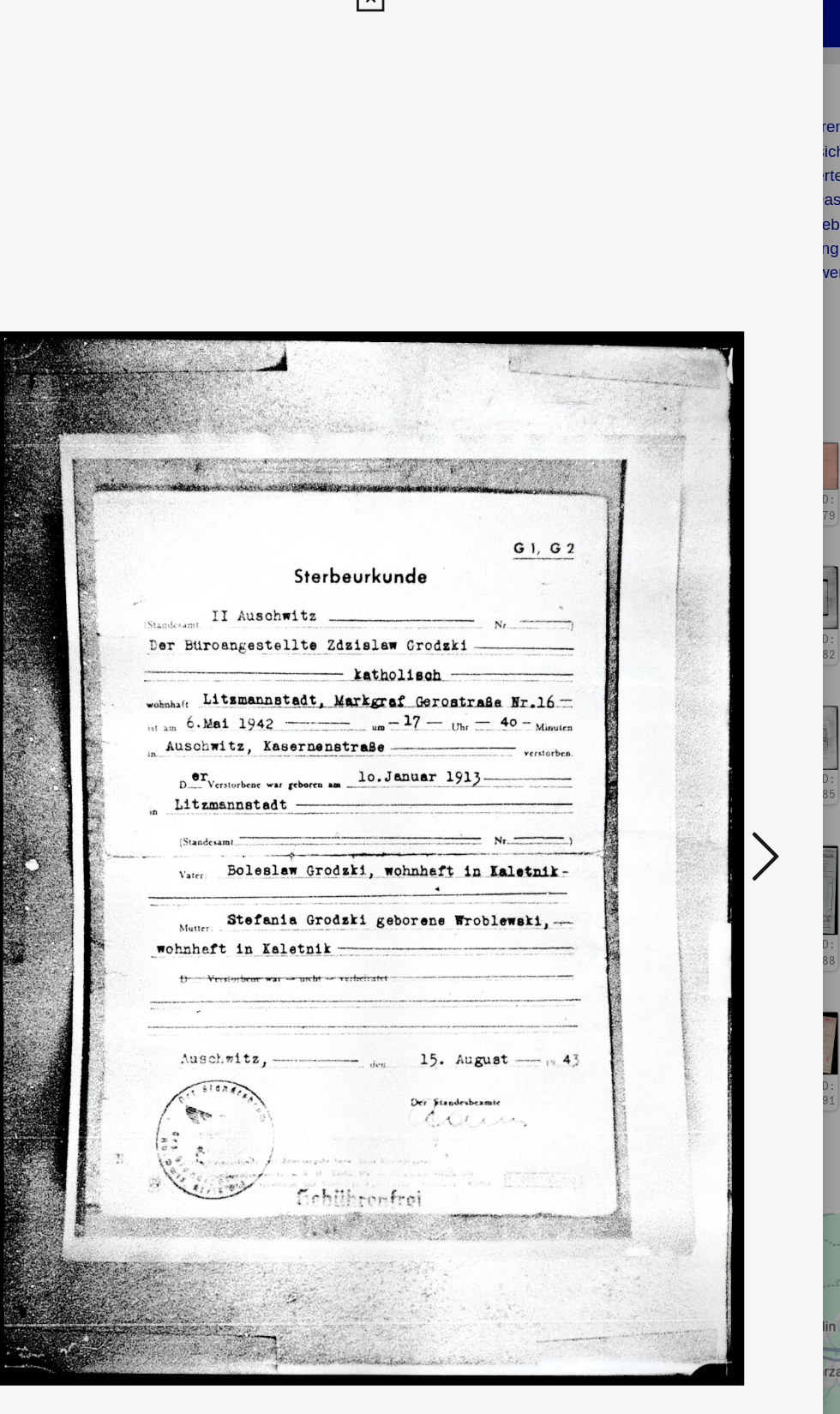
click at [722, 684] on icon at bounding box center [713, 663] width 21 height 41
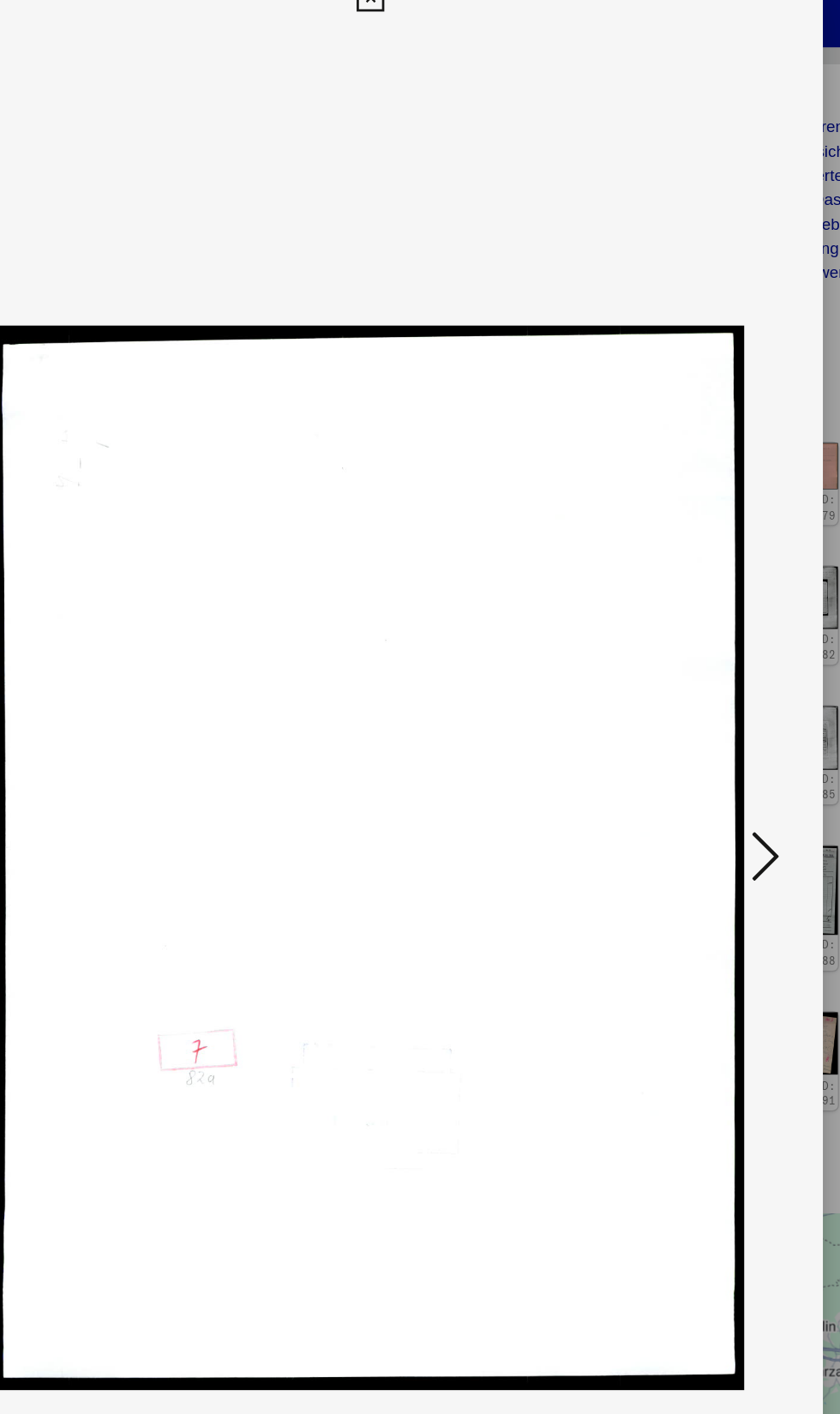
click at [717, 684] on icon at bounding box center [713, 663] width 21 height 41
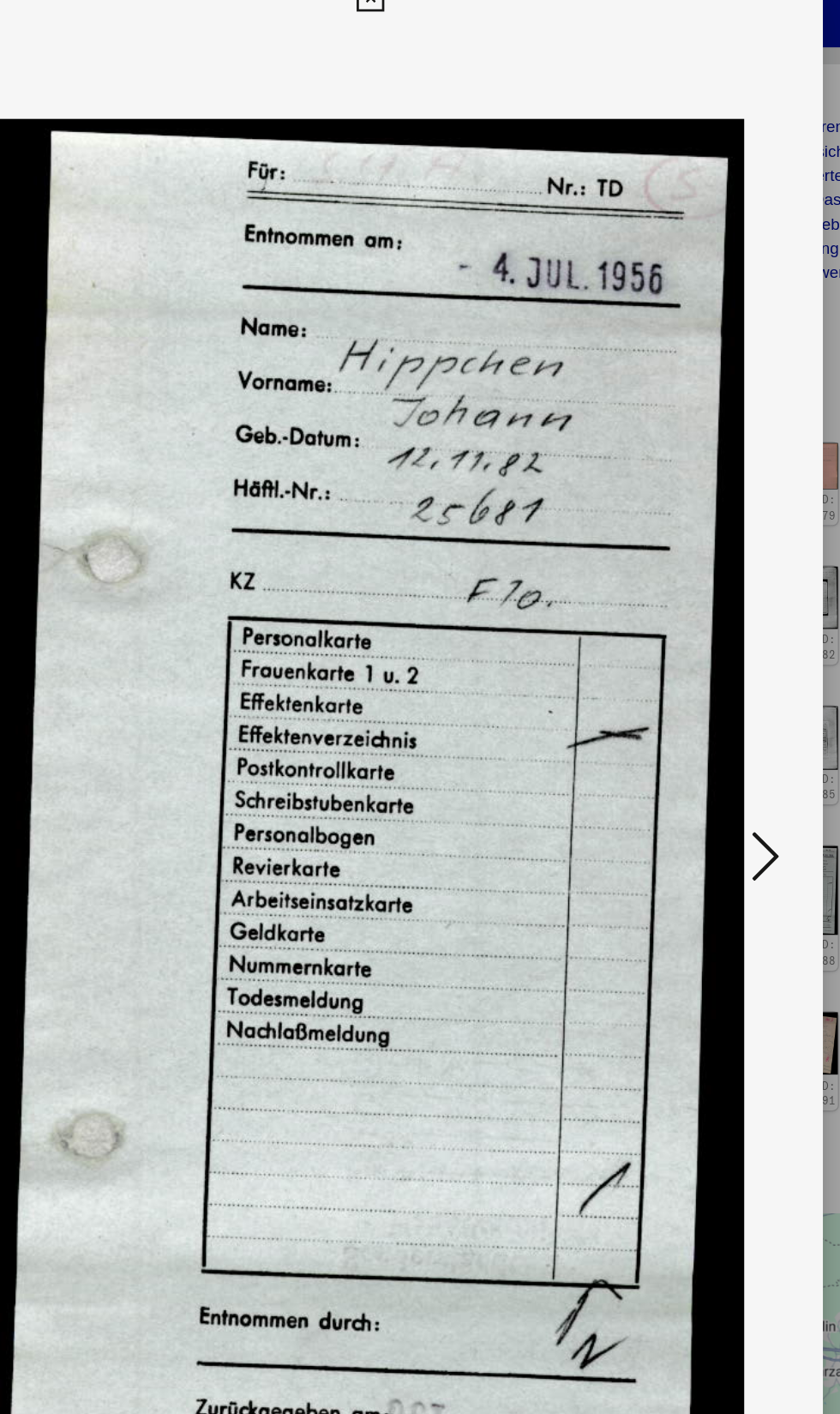
click at [720, 684] on icon at bounding box center [713, 663] width 21 height 41
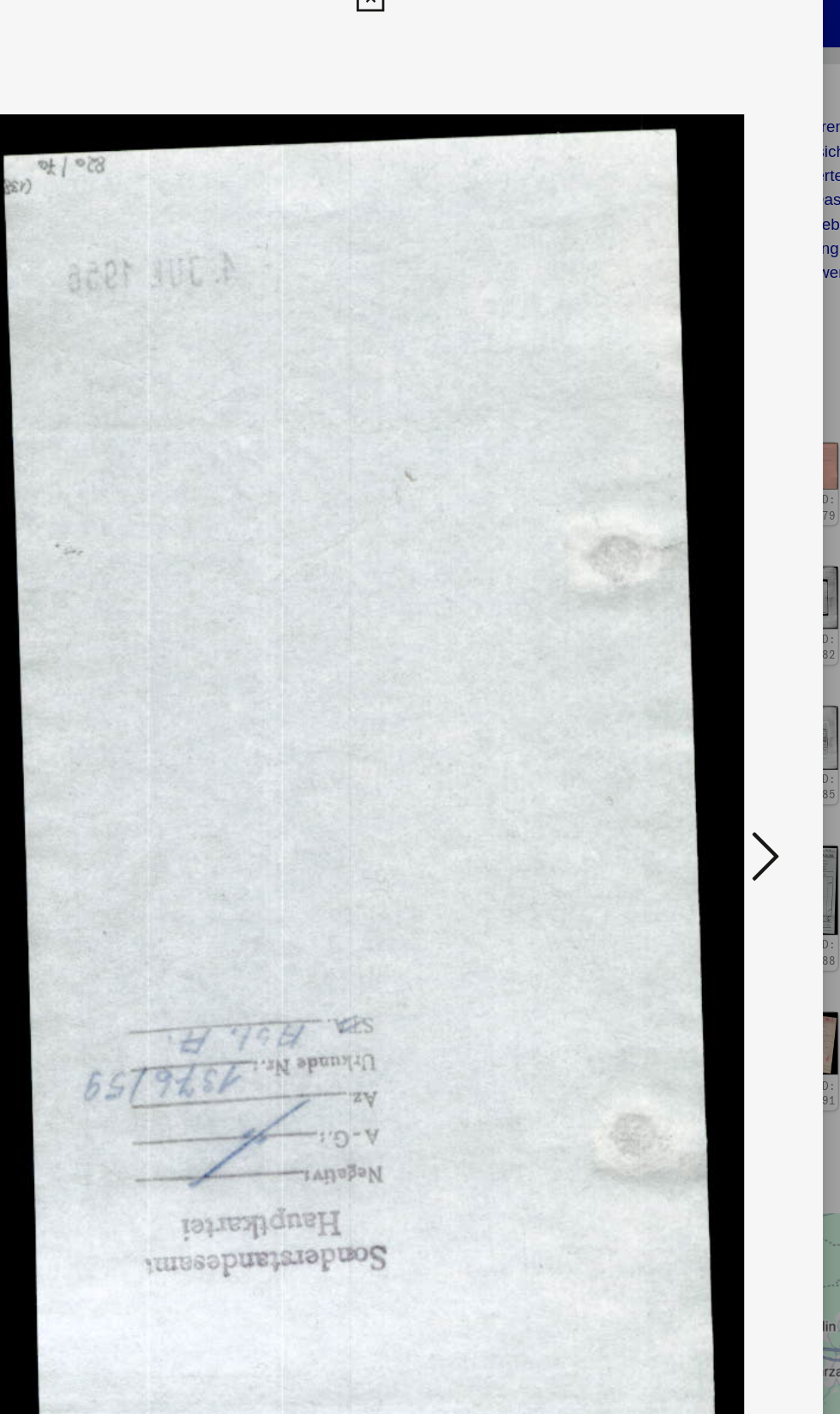
click at [713, 684] on icon at bounding box center [713, 663] width 21 height 41
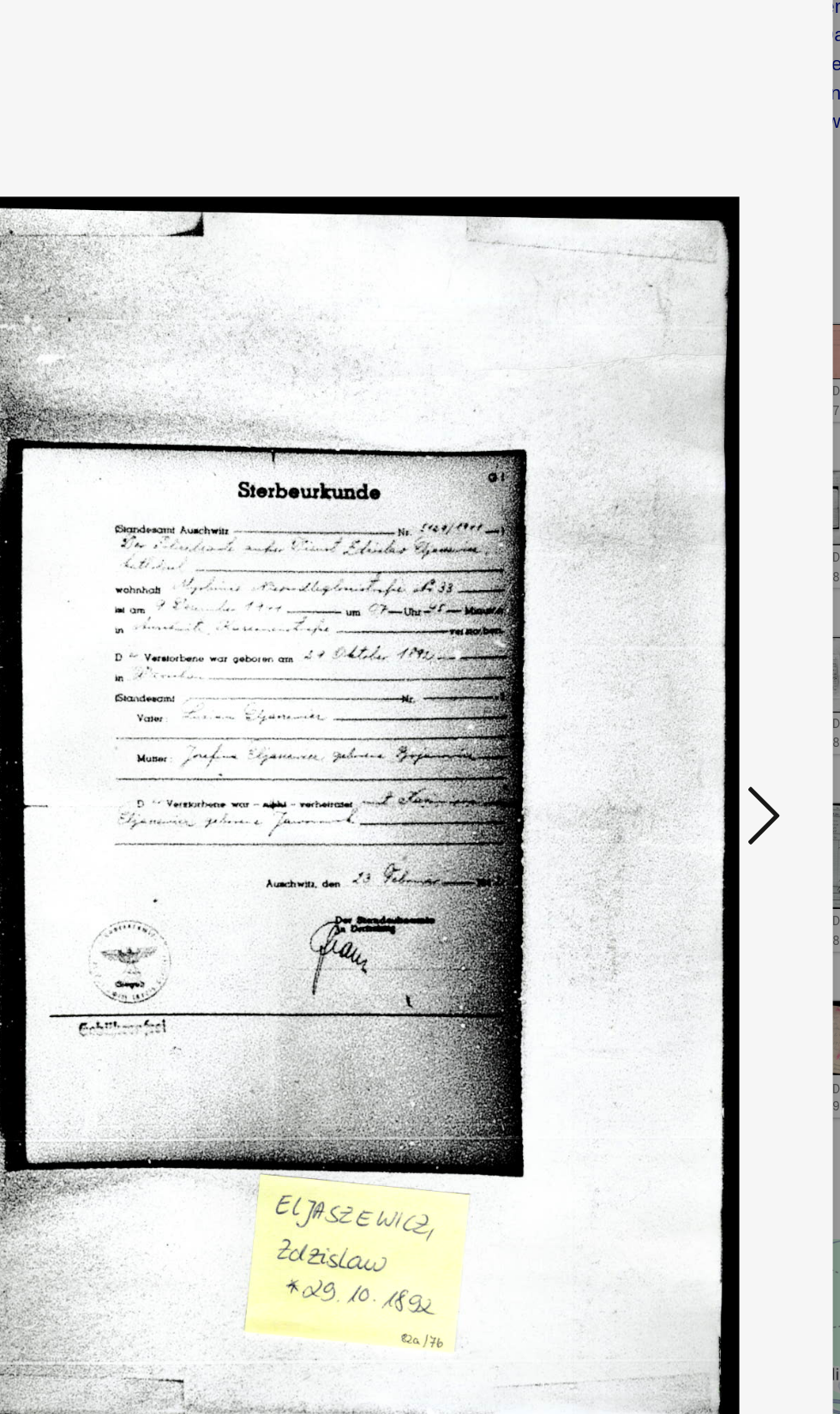
click at [720, 684] on icon at bounding box center [713, 663] width 21 height 41
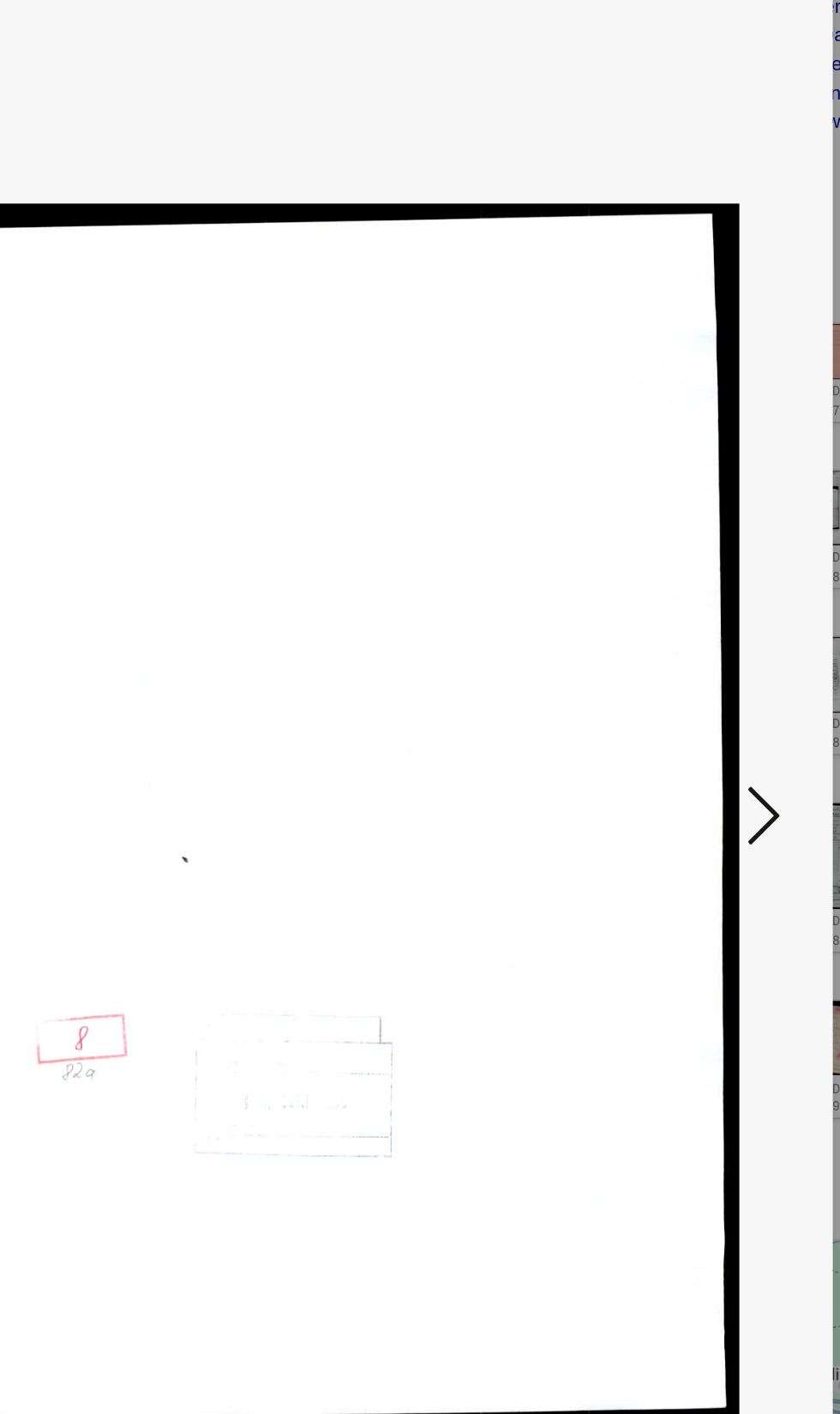
click at [704, 684] on icon at bounding box center [713, 663] width 21 height 41
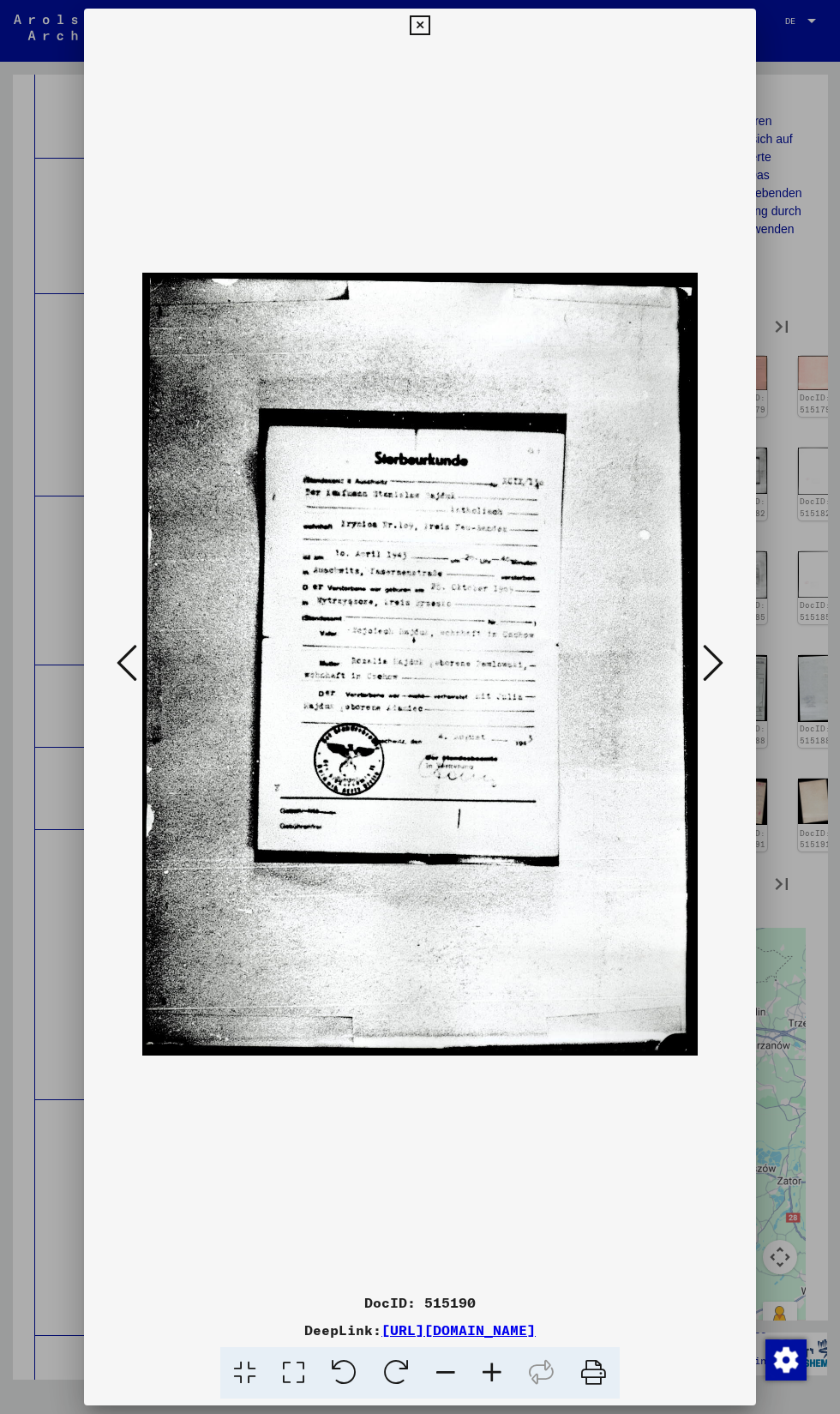
click at [707, 684] on icon at bounding box center [713, 663] width 21 height 41
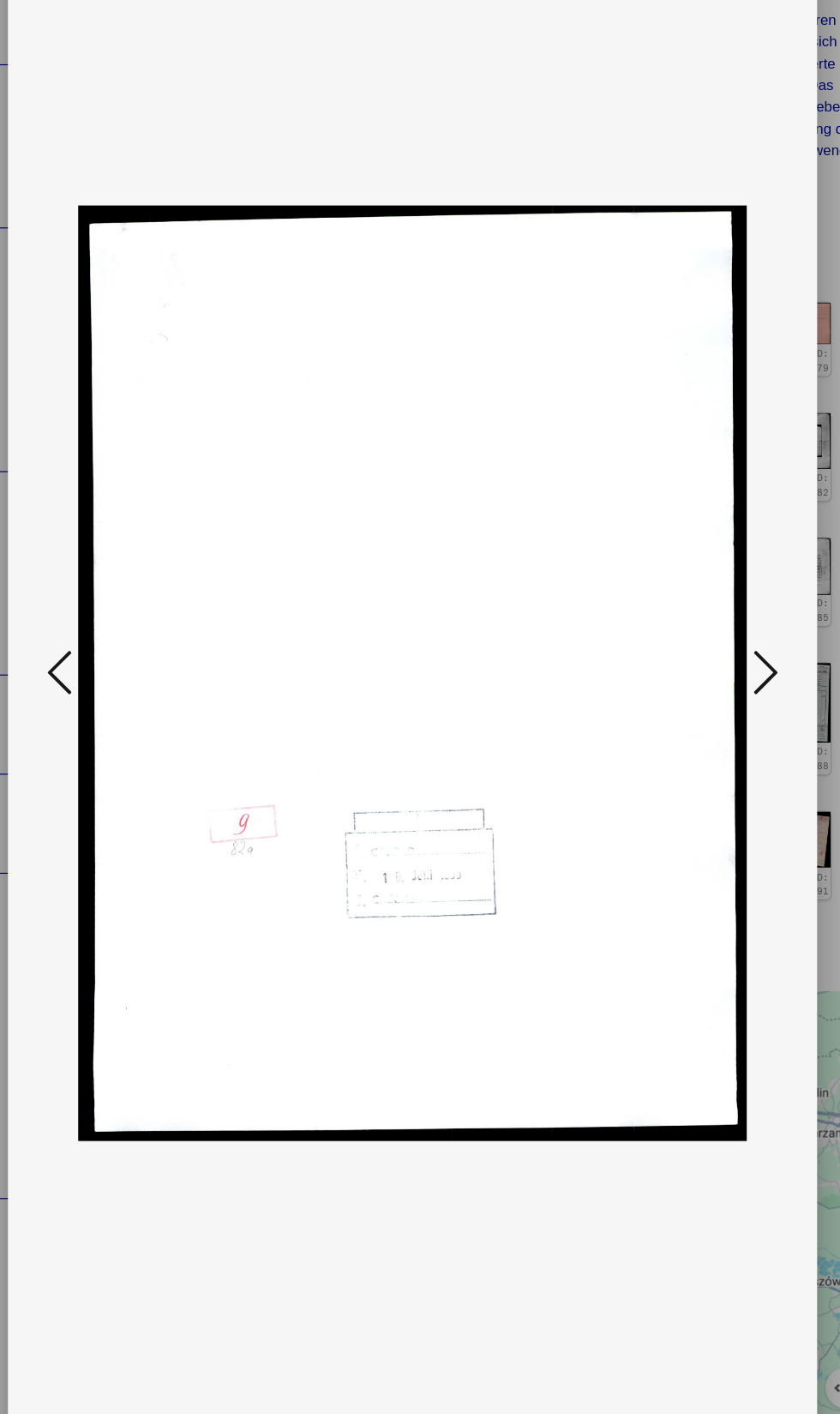
click at [719, 684] on icon at bounding box center [713, 663] width 21 height 41
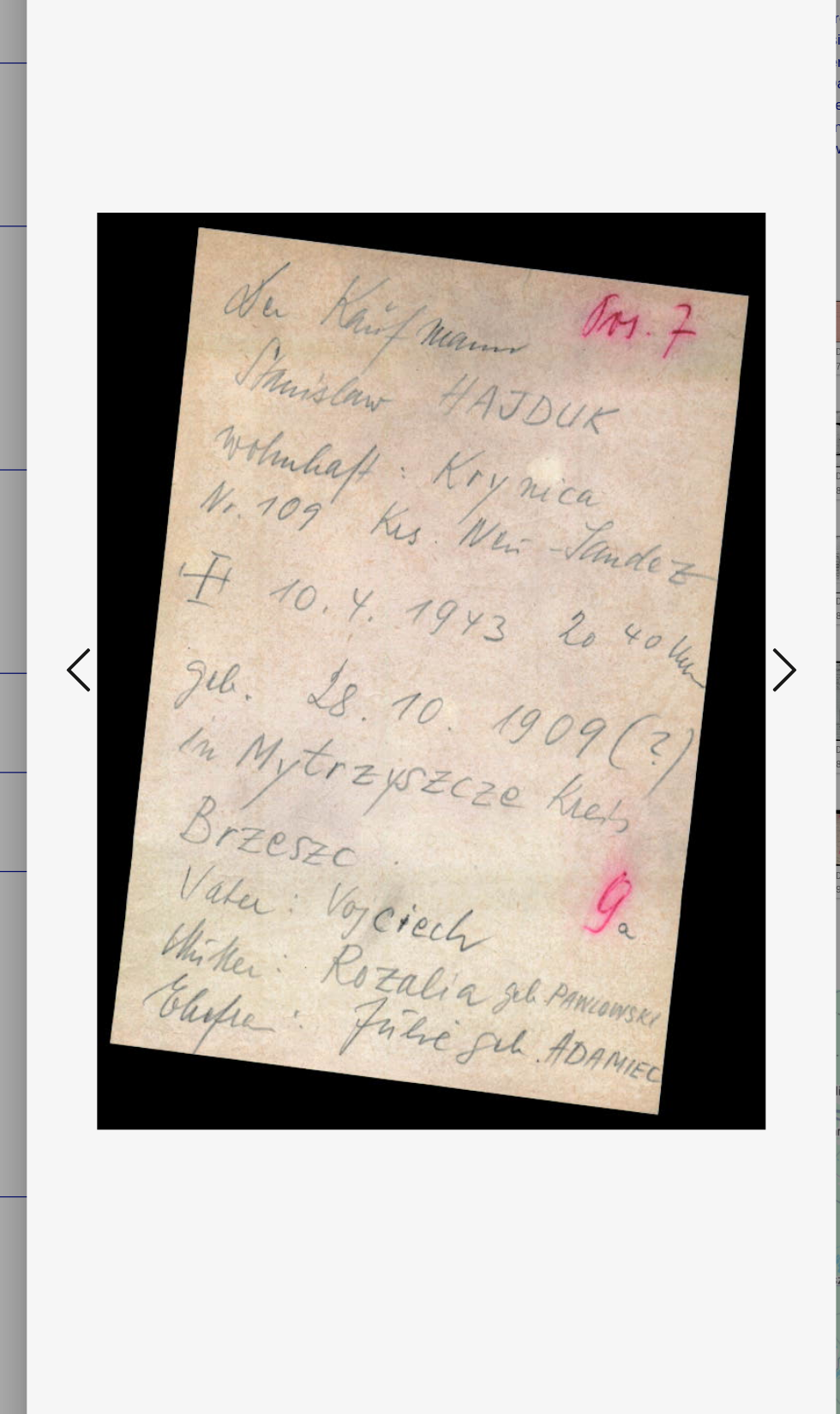
click at [722, 684] on icon at bounding box center [713, 663] width 21 height 41
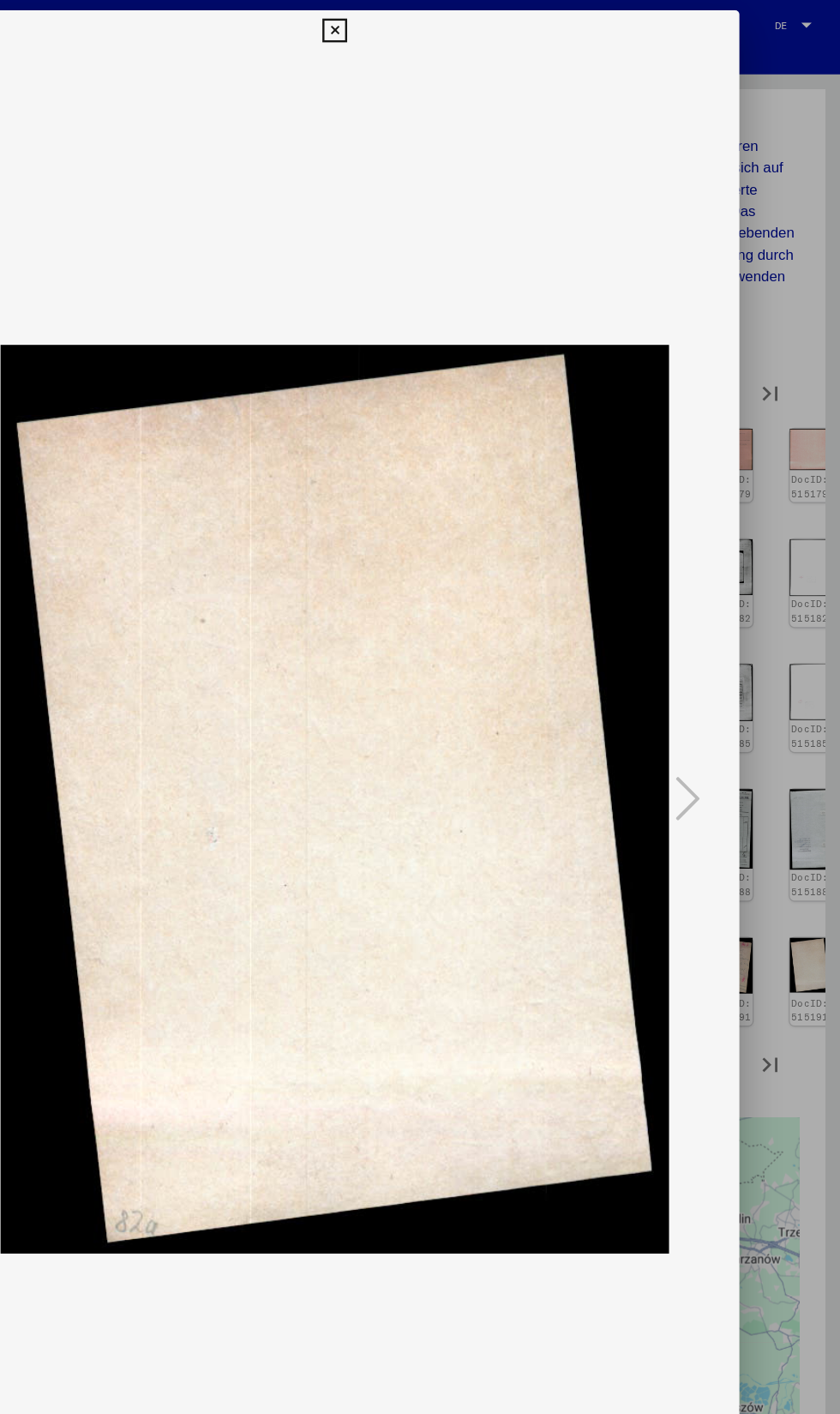
click at [420, 25] on icon at bounding box center [419, 26] width 20 height 21
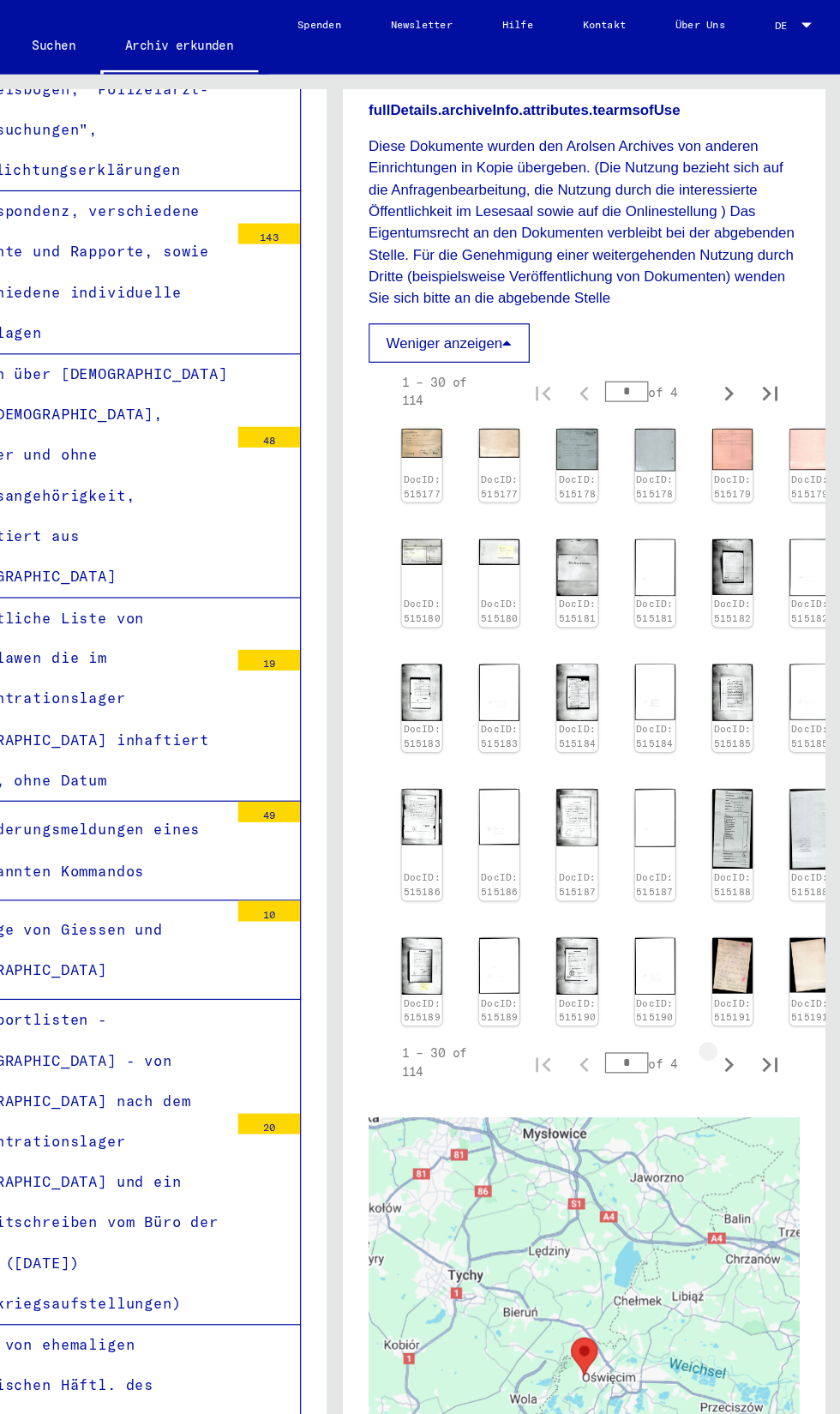
click at [752, 896] on icon "Next page" at bounding box center [747, 884] width 24 height 24
type input "*"
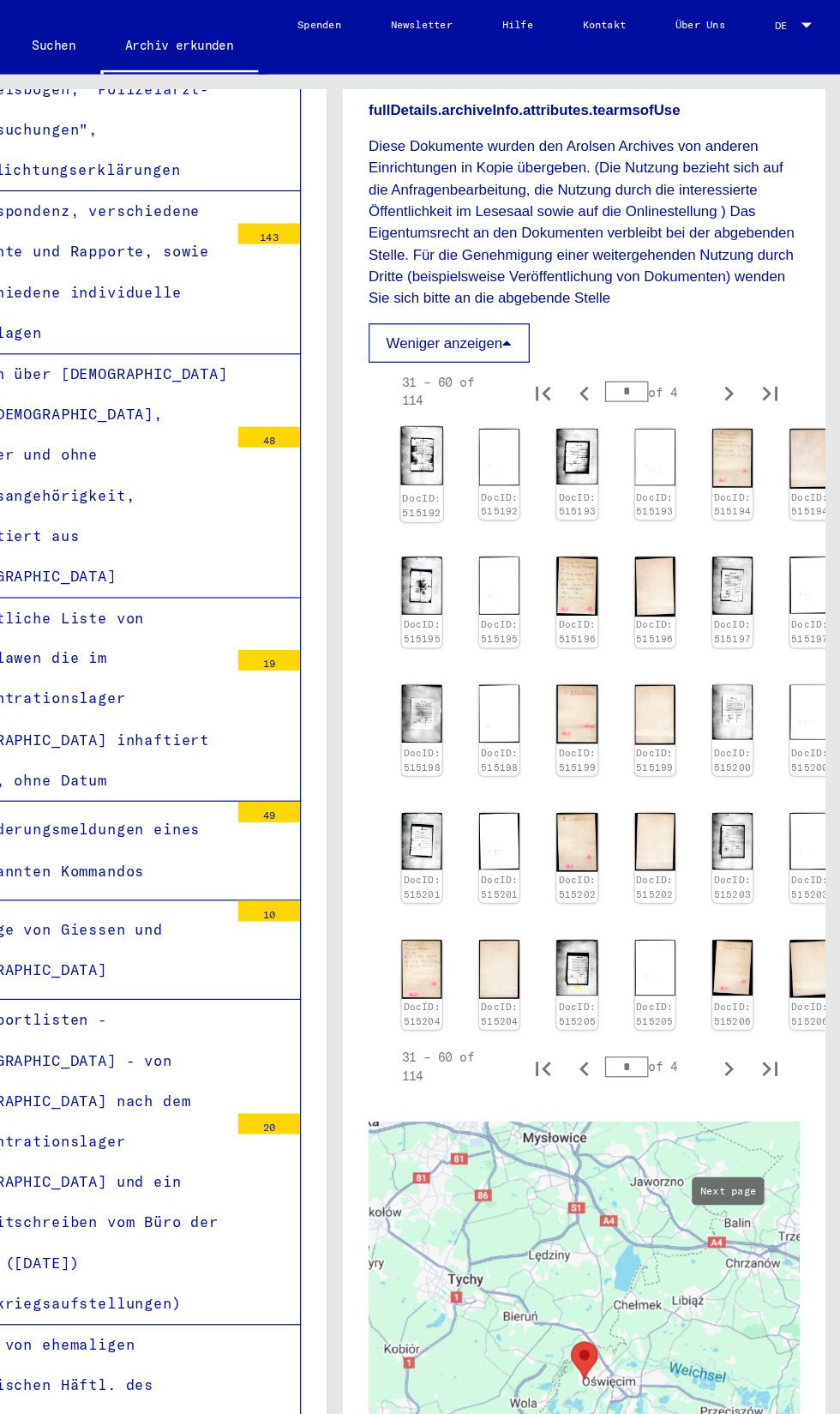
click at [491, 431] on link "DocID: 515192" at bounding box center [493, 419] width 33 height 22
click at [625, 431] on link "DocID: 515193" at bounding box center [621, 419] width 33 height 22
click at [628, 431] on link "DocID: 515193" at bounding box center [621, 419] width 33 height 22
click at [754, 615] on img at bounding box center [750, 591] width 35 height 48
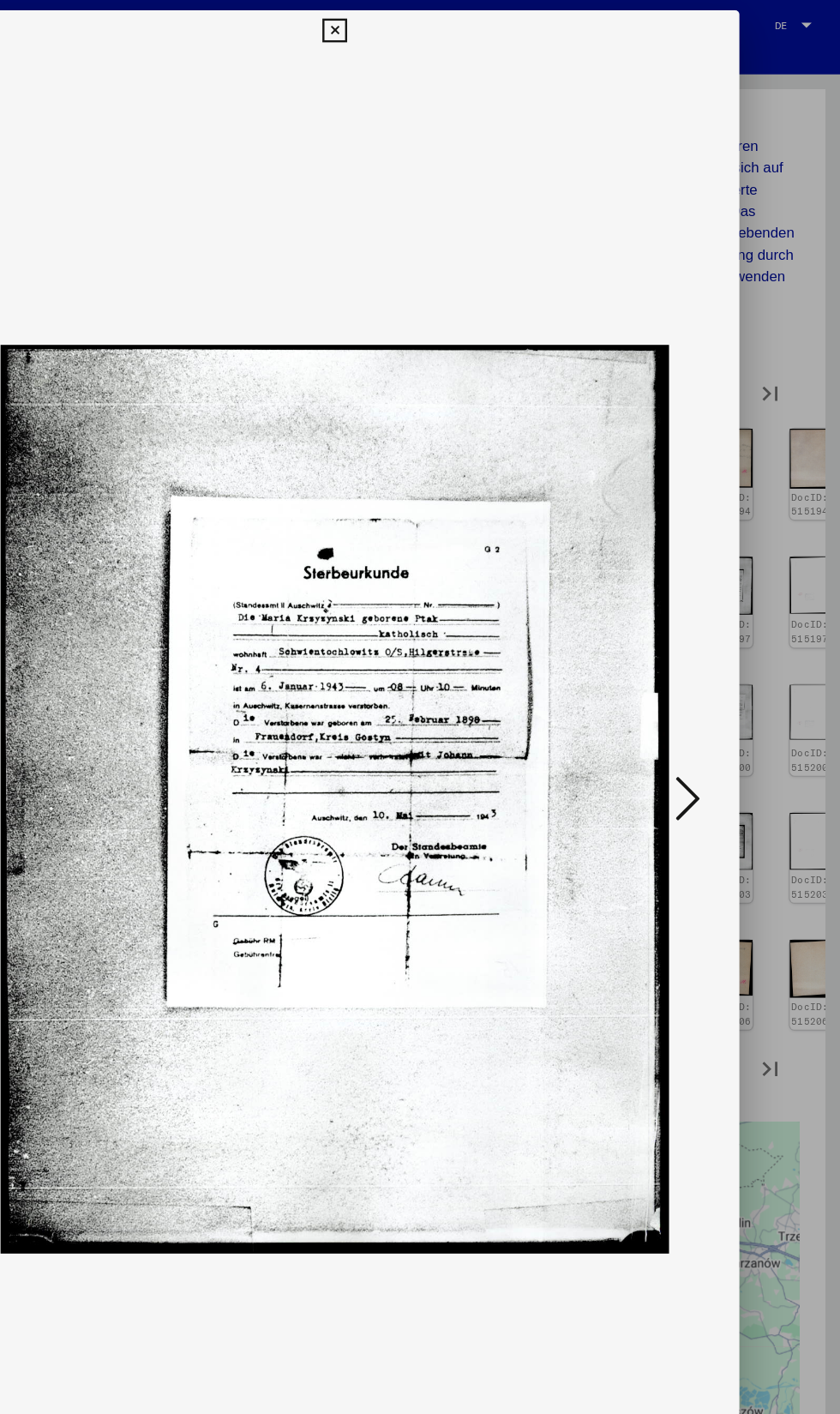
click at [798, 772] on div at bounding box center [420, 707] width 840 height 1414
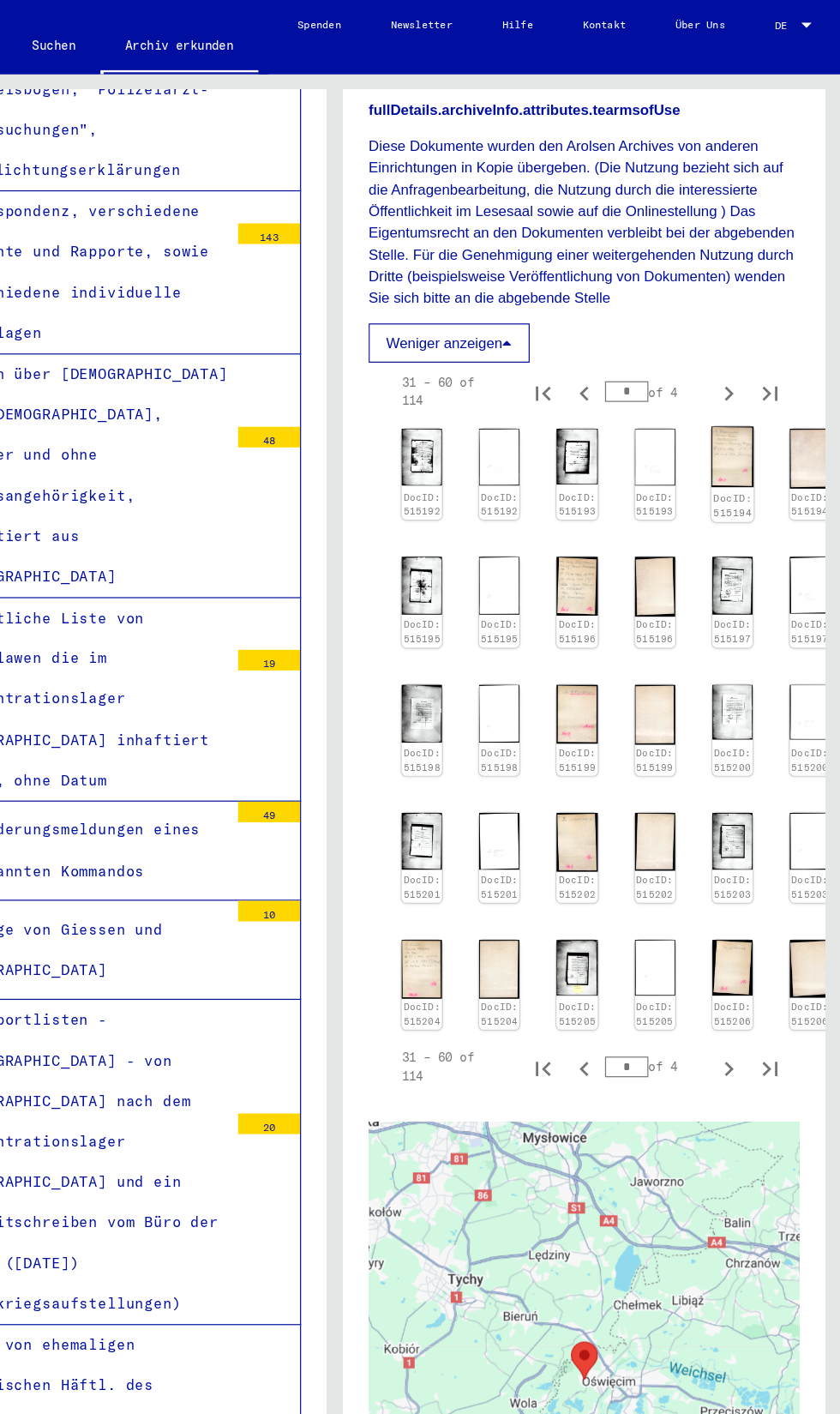
click at [732, 405] on img at bounding box center [750, 379] width 35 height 51
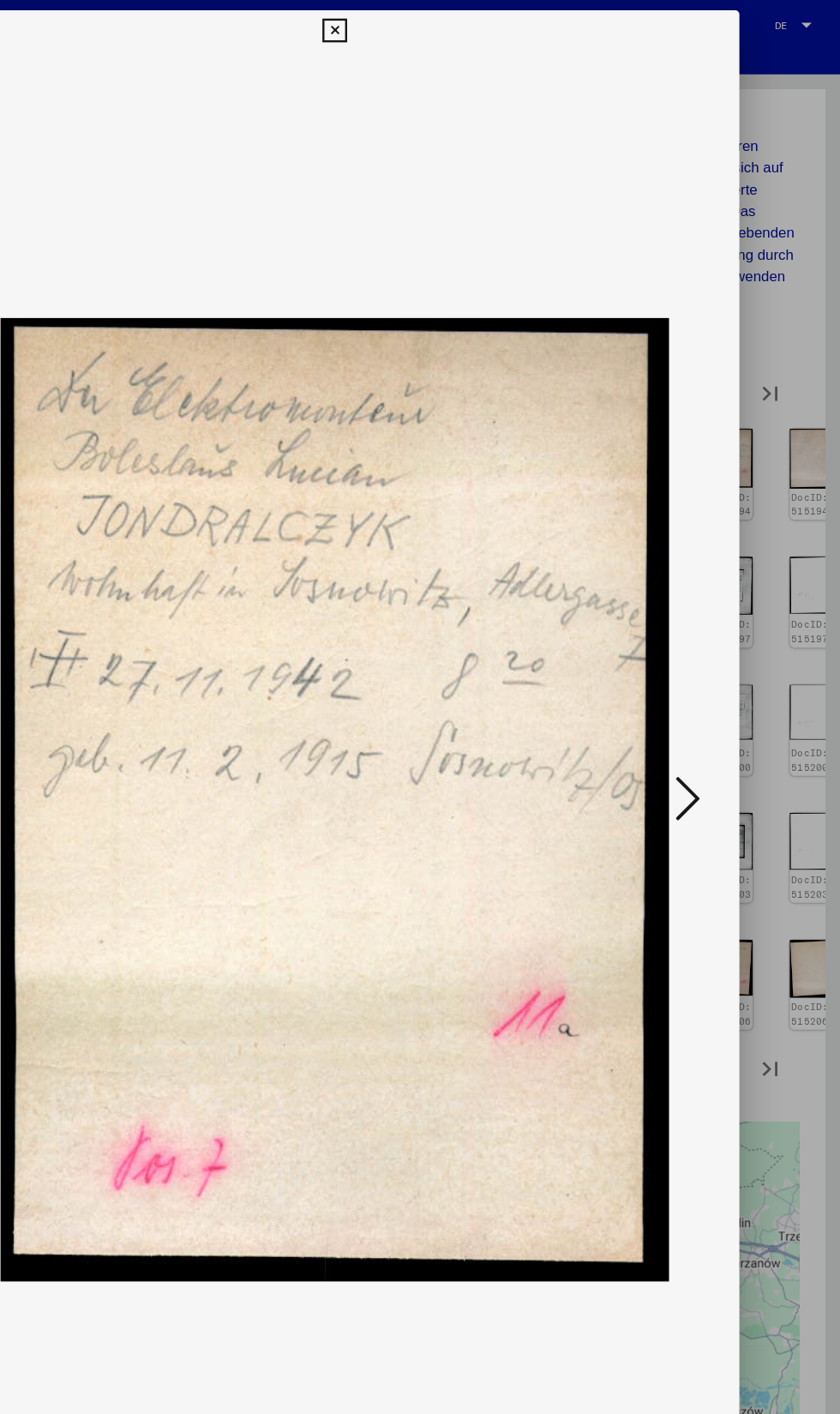
click at [801, 791] on div at bounding box center [420, 707] width 840 height 1414
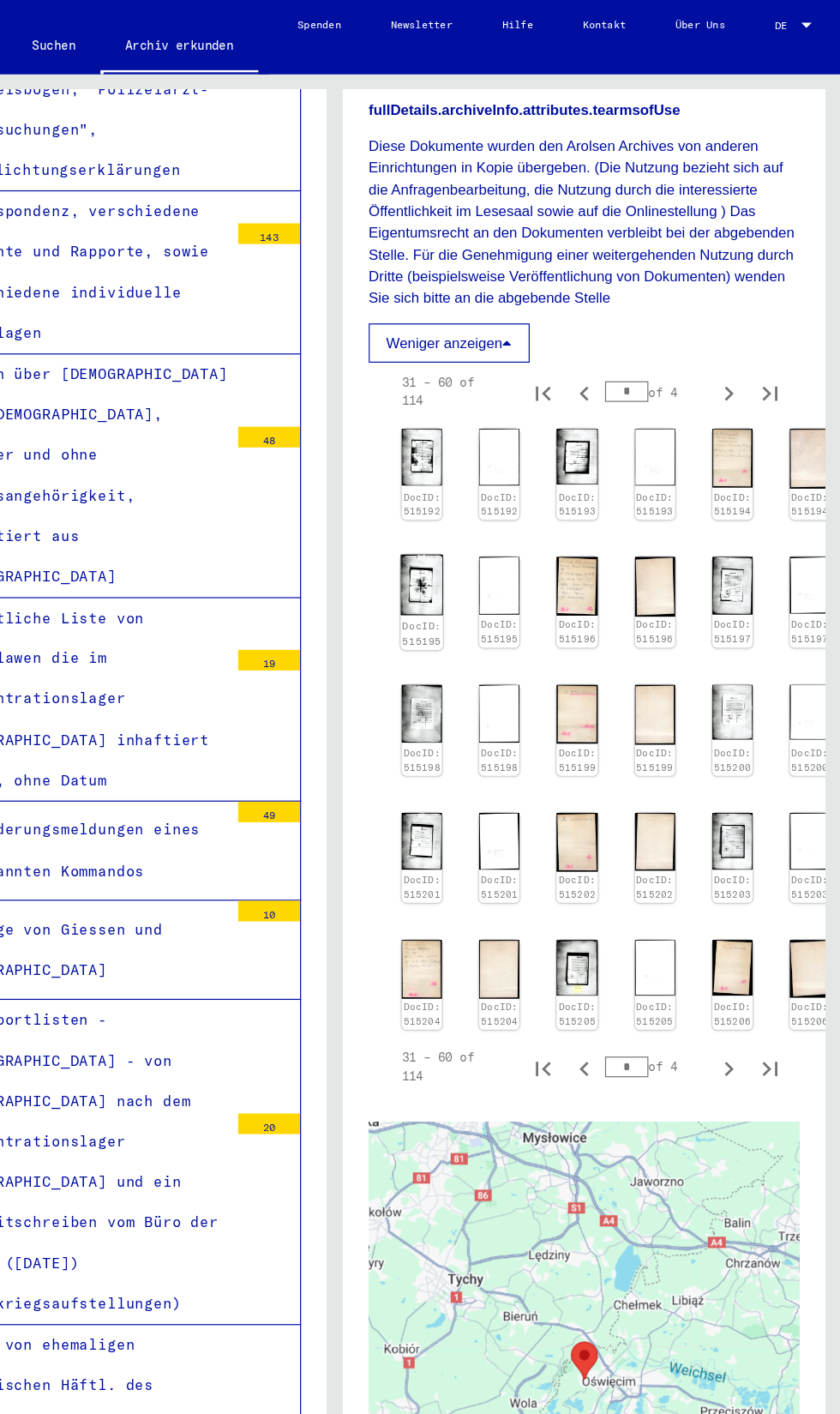
click at [491, 511] on img at bounding box center [492, 486] width 35 height 50
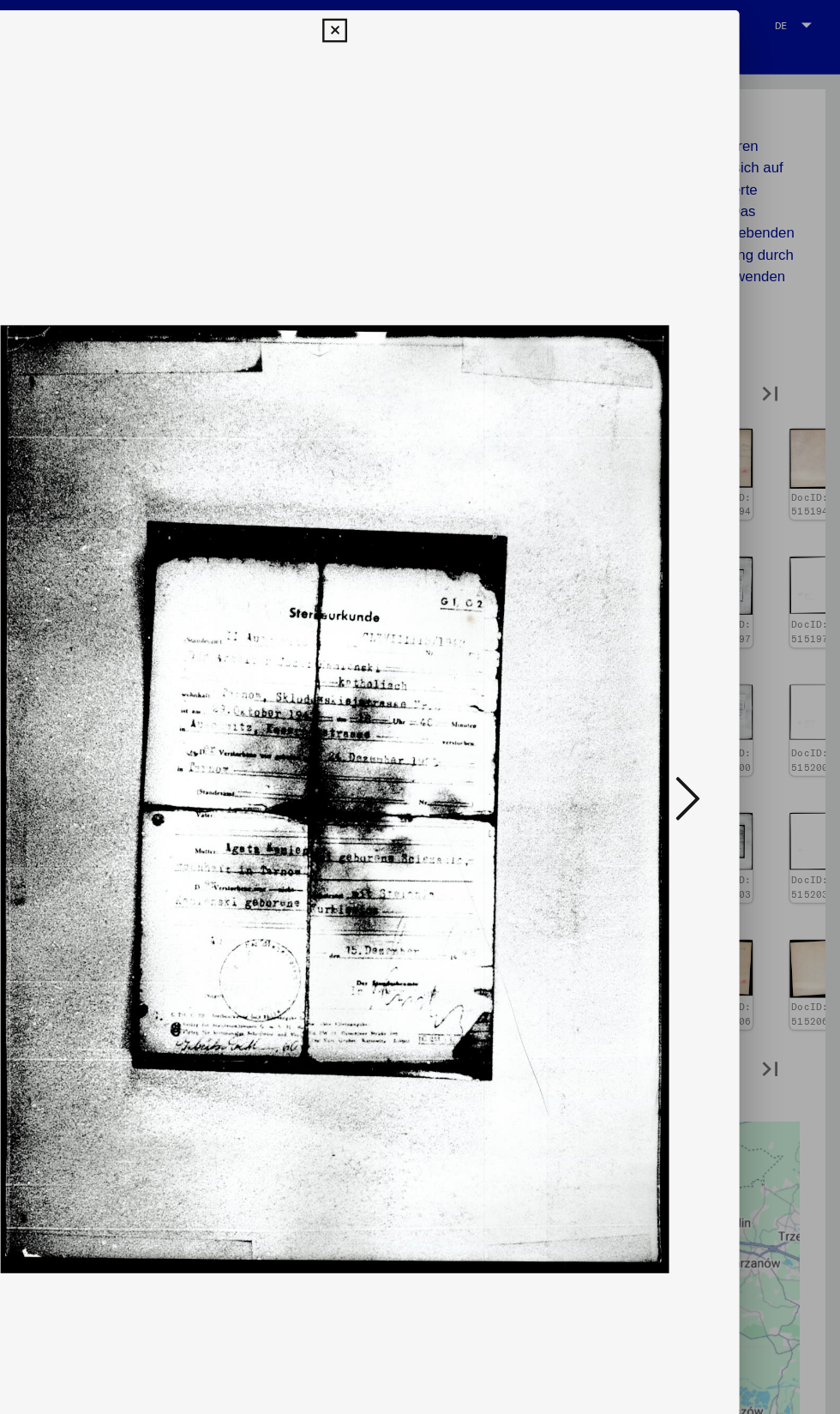
click at [720, 662] on icon at bounding box center [713, 663] width 21 height 41
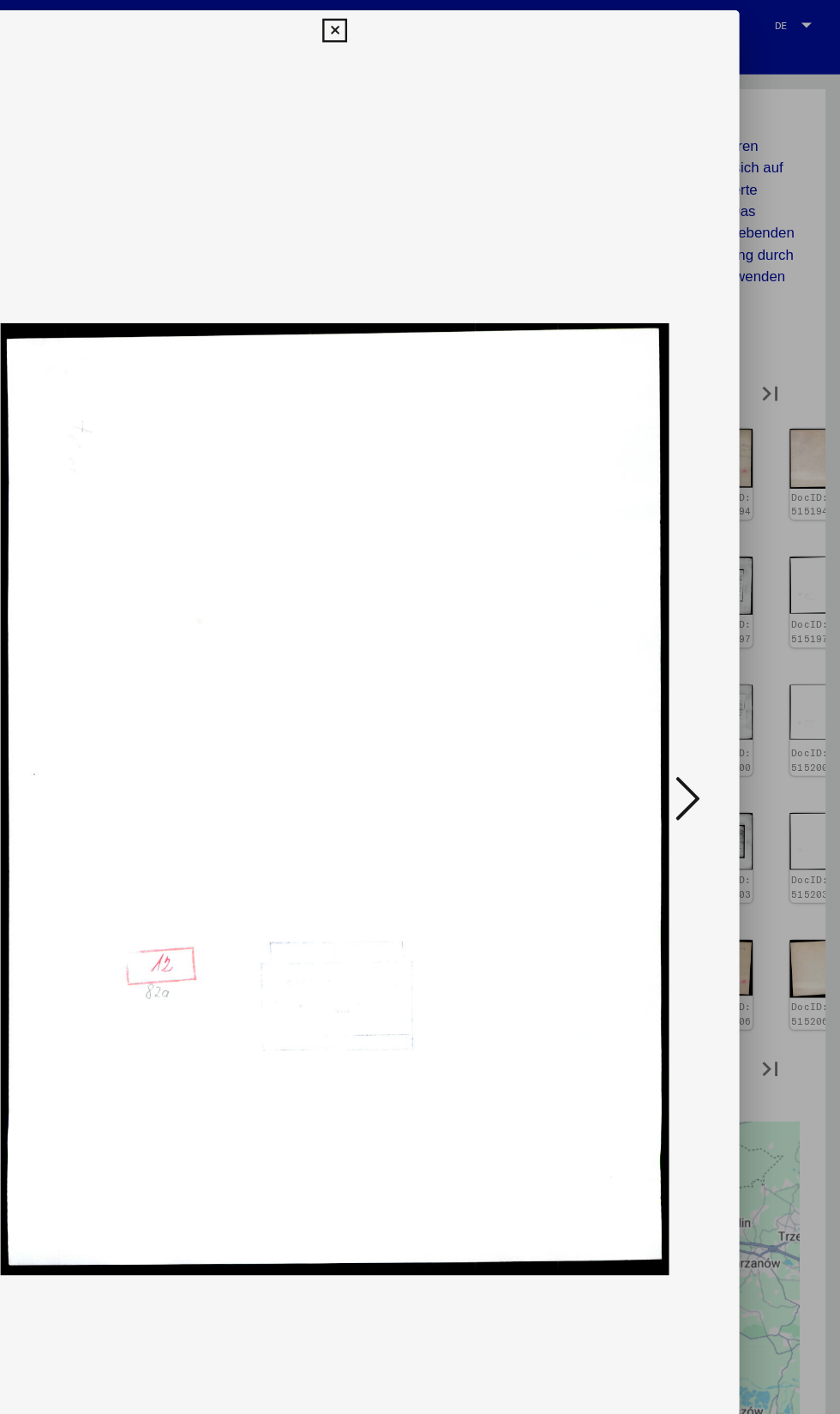
click at [713, 663] on icon at bounding box center [713, 663] width 21 height 41
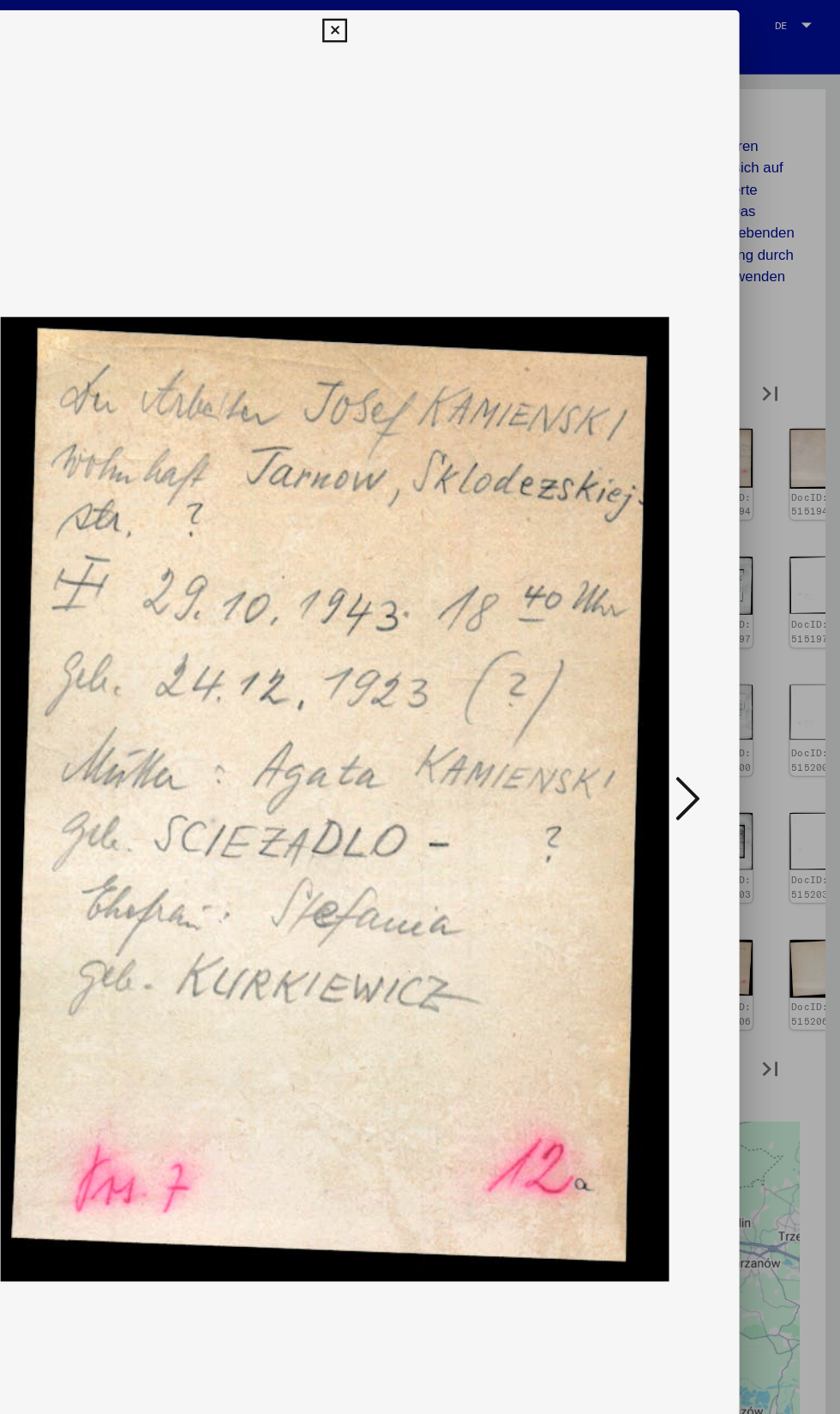
click at [714, 665] on icon at bounding box center [713, 663] width 21 height 41
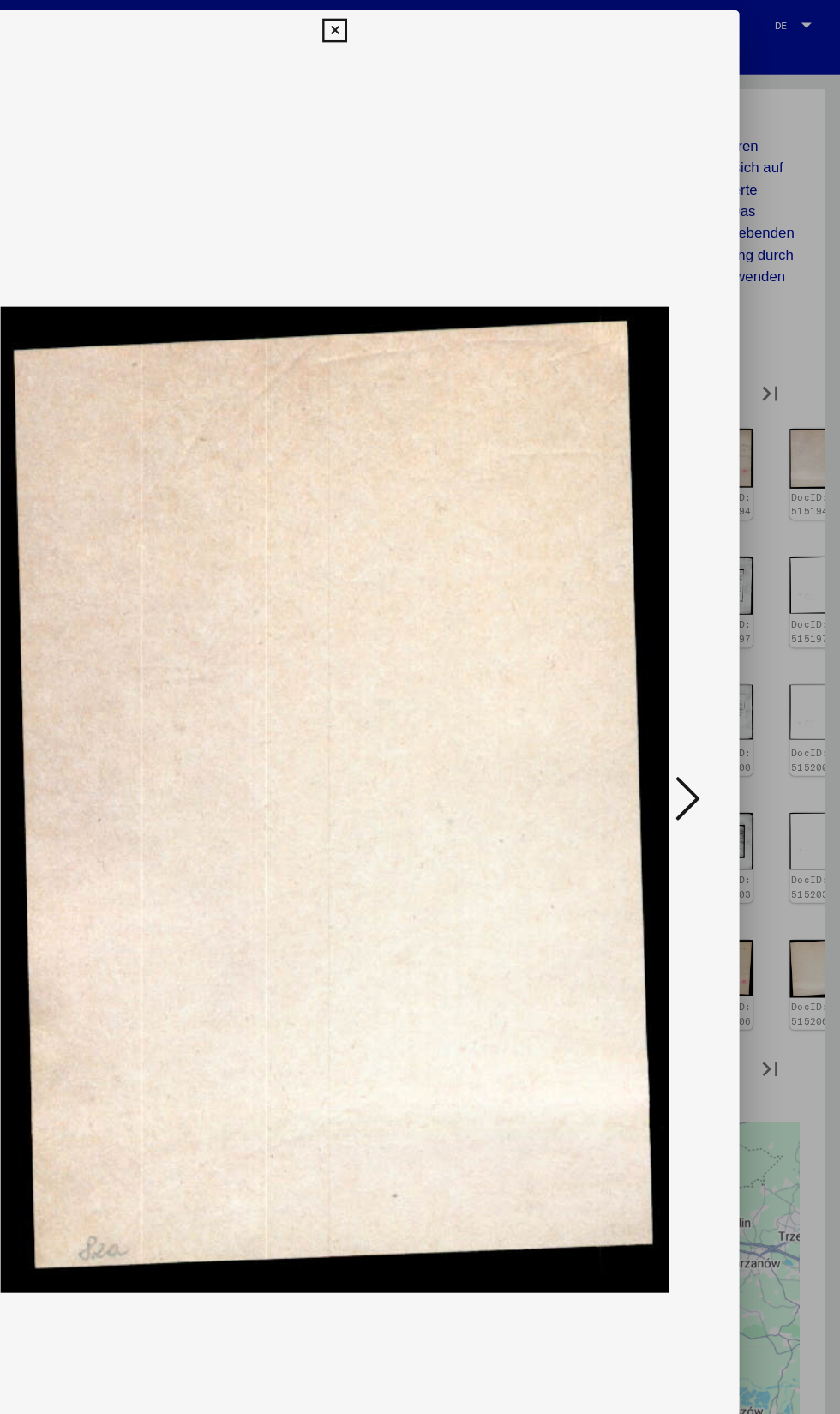
click at [707, 668] on icon at bounding box center [713, 663] width 21 height 41
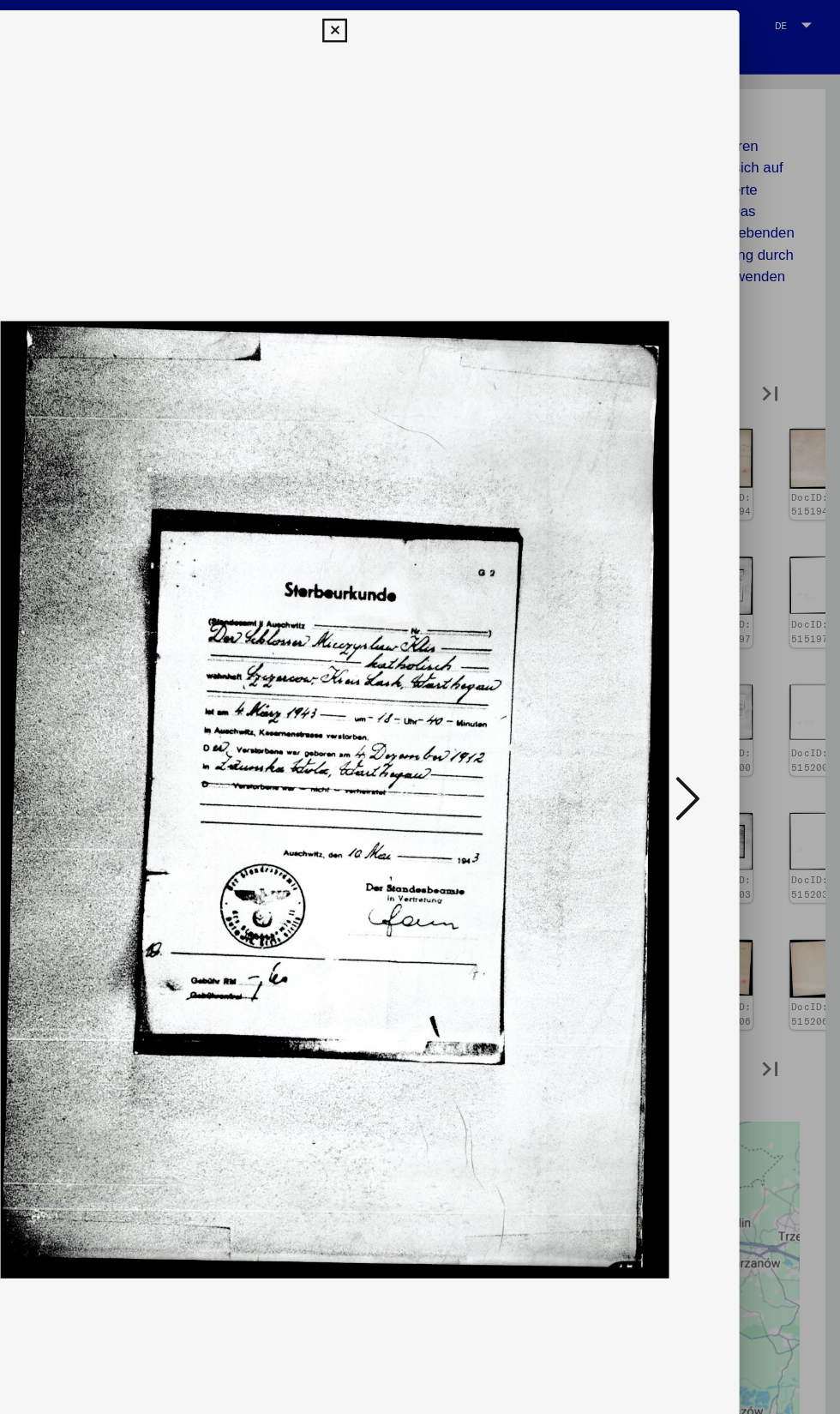
click at [720, 657] on icon at bounding box center [713, 663] width 21 height 41
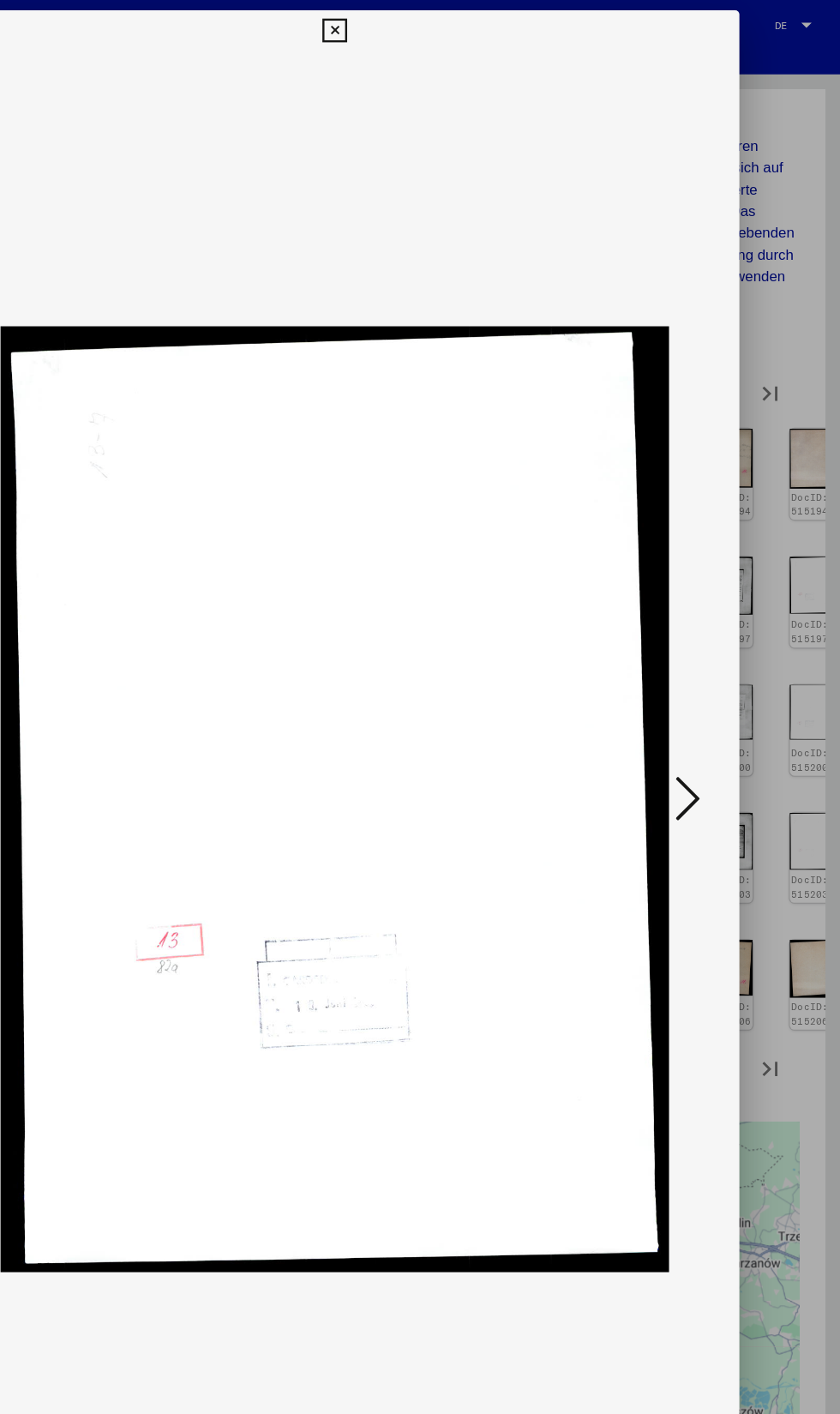
click at [712, 662] on icon at bounding box center [713, 663] width 21 height 41
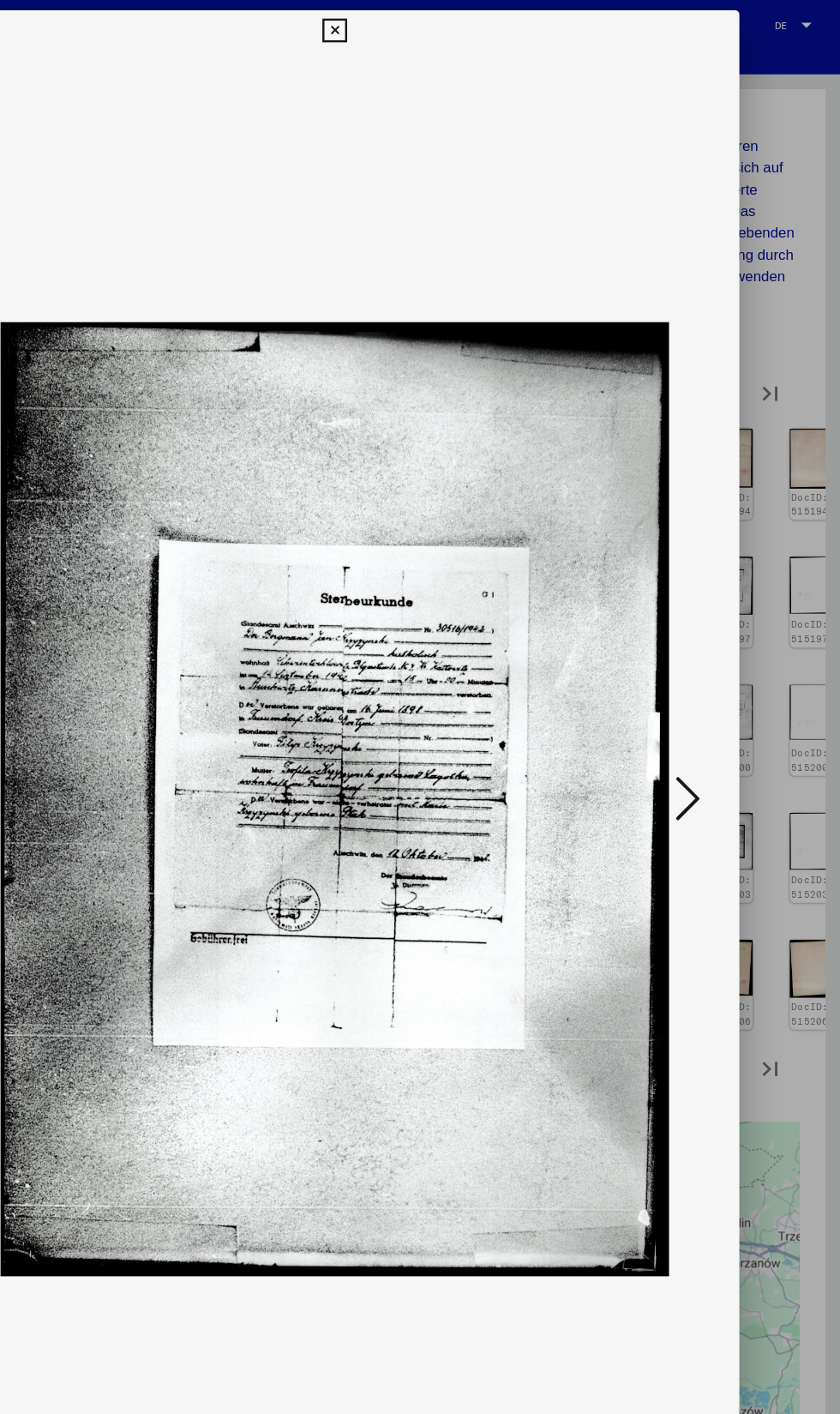
click at [715, 660] on icon at bounding box center [713, 663] width 21 height 41
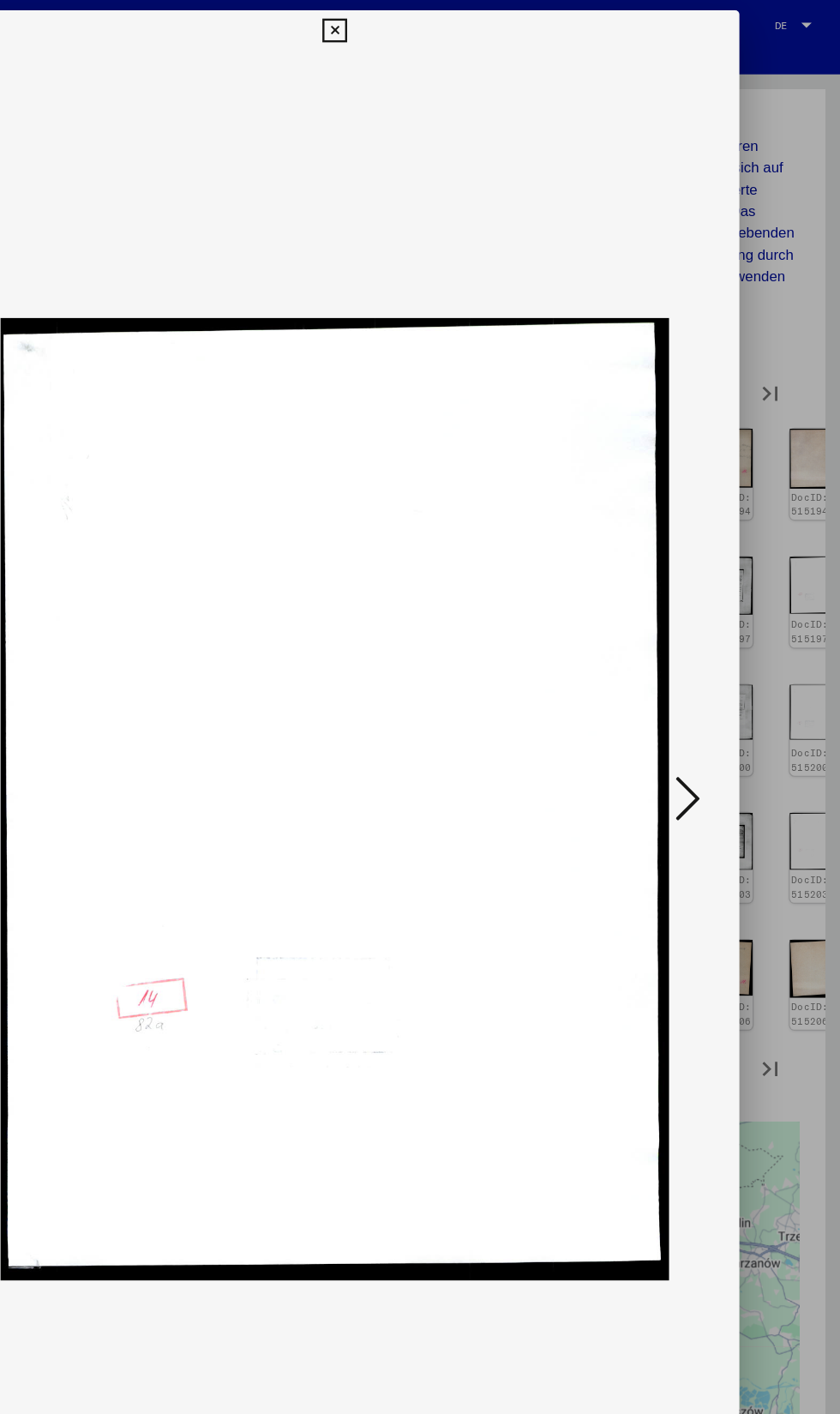
click at [803, 635] on div at bounding box center [420, 707] width 840 height 1414
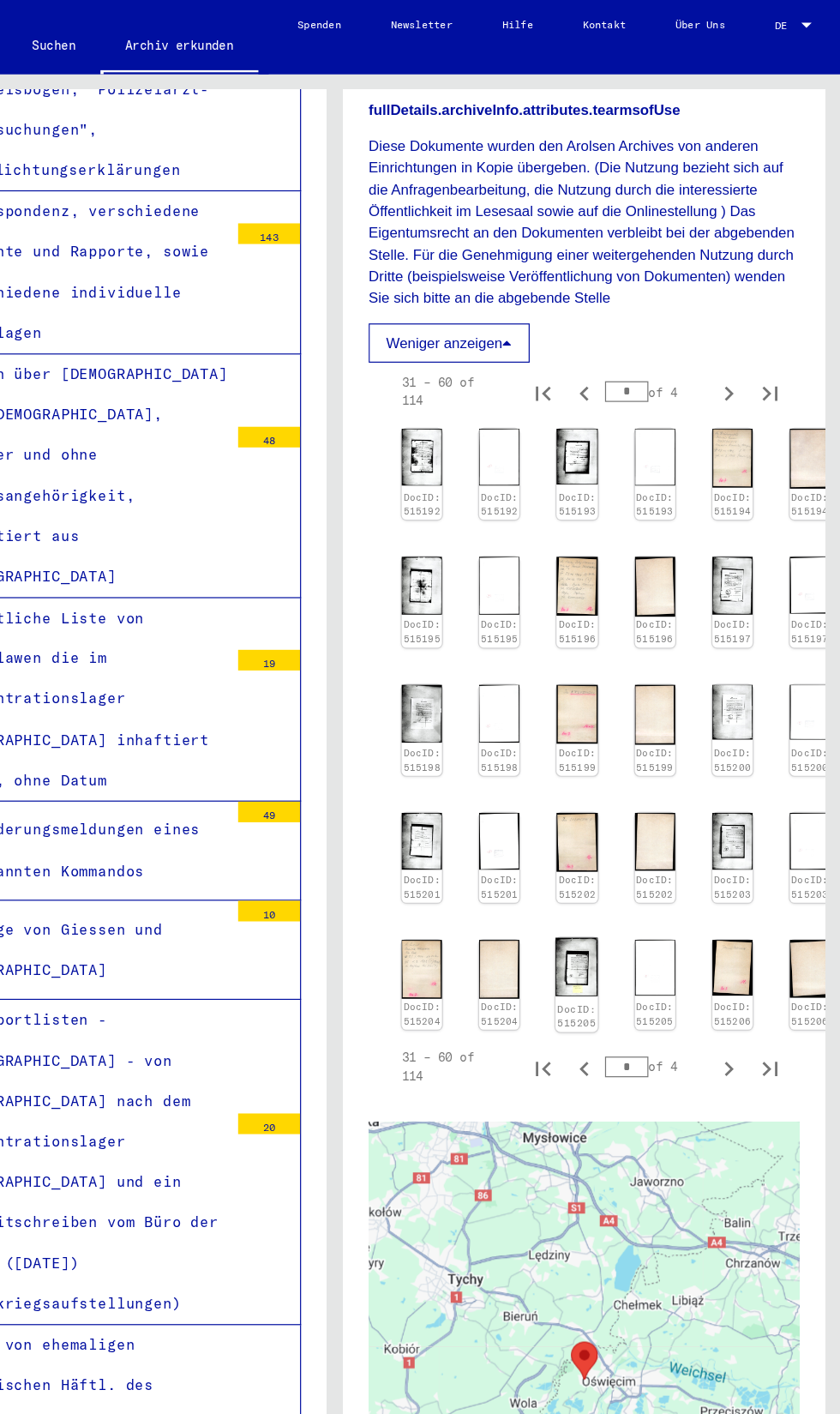
click at [618, 854] on link "DocID: 515205" at bounding box center [621, 843] width 33 height 22
click at [744, 828] on img at bounding box center [750, 803] width 35 height 49
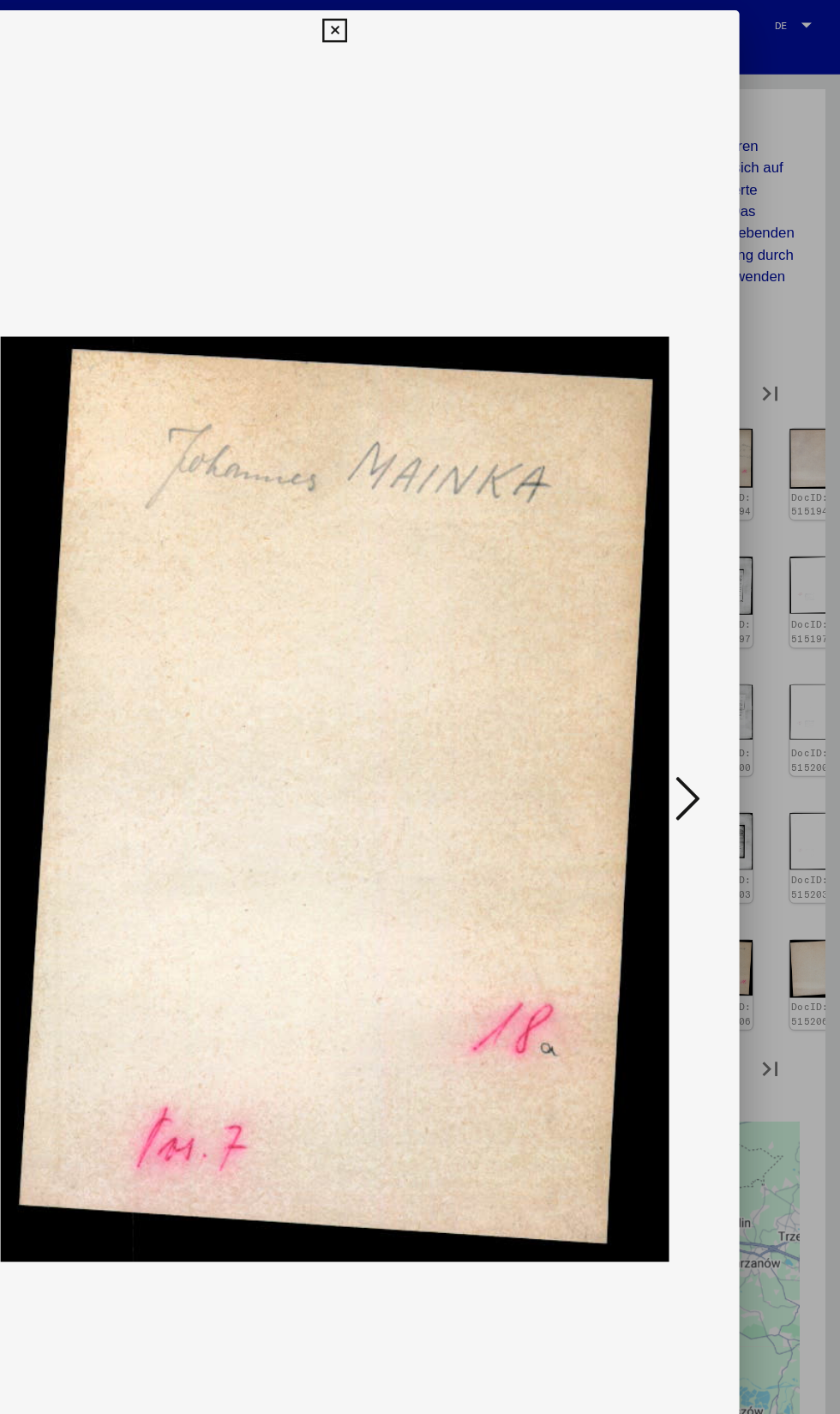
click at [411, 28] on icon at bounding box center [419, 26] width 20 height 21
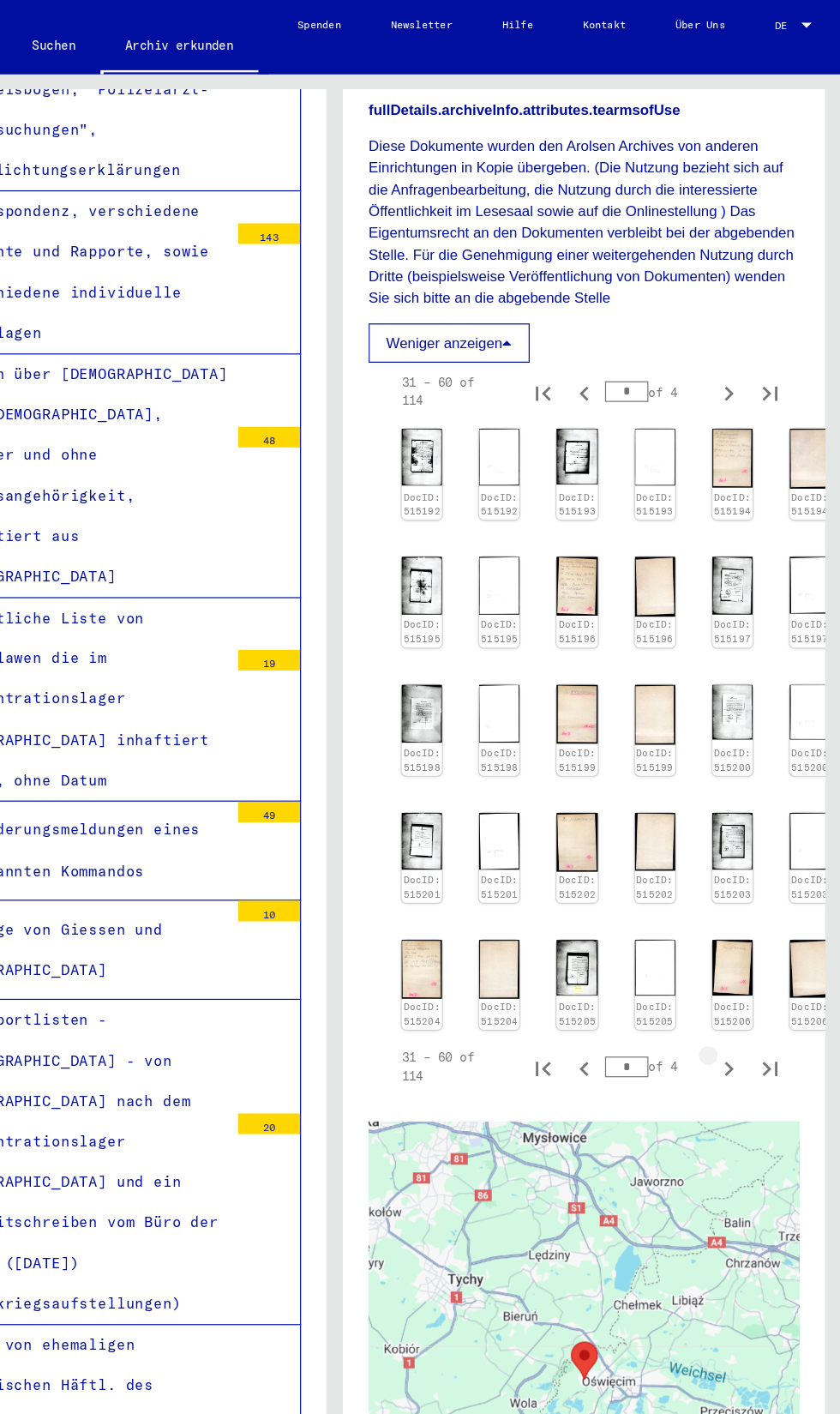
click at [742, 900] on icon "Next page" at bounding box center [747, 888] width 24 height 24
type input "*"
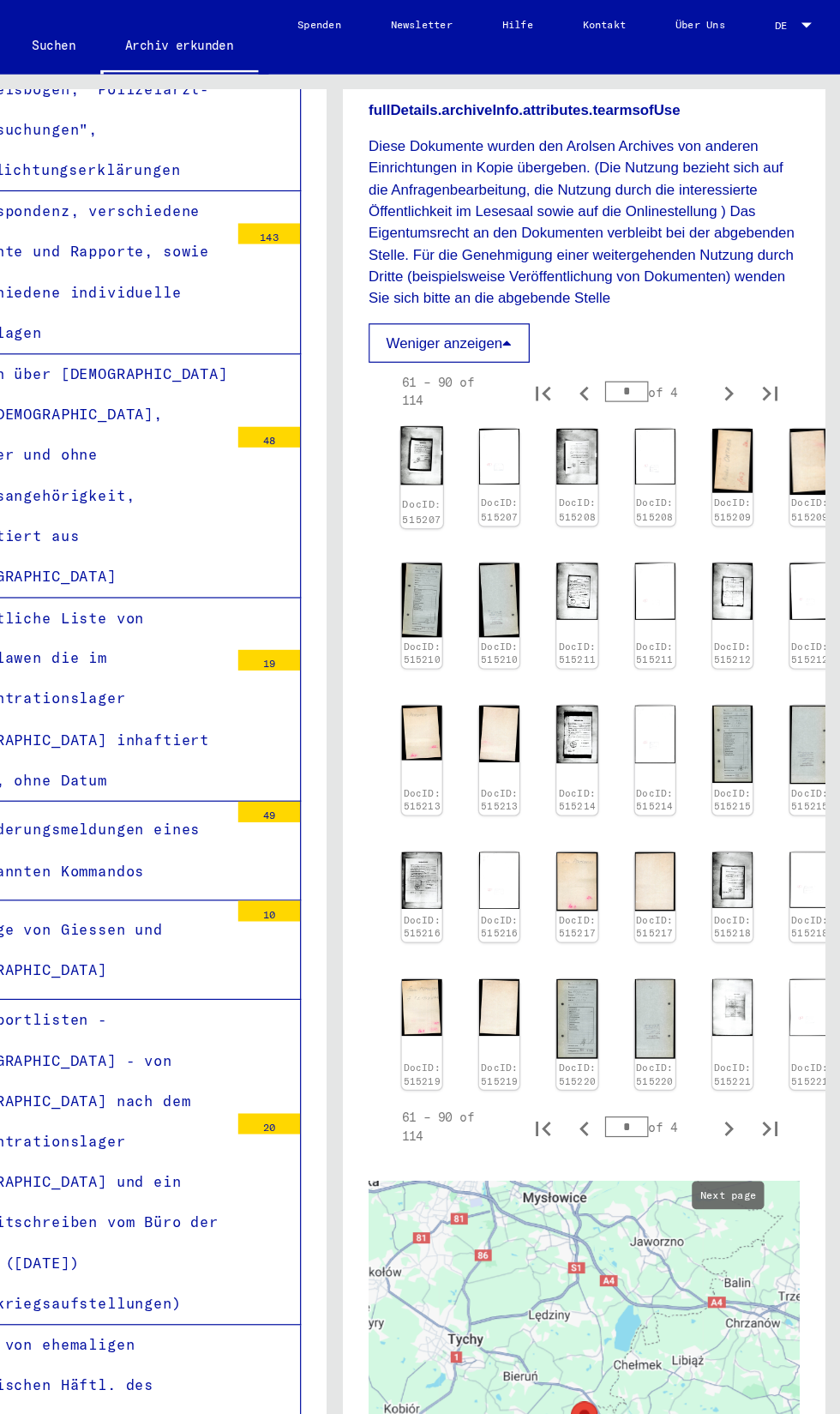
click at [507, 439] on div "DocID: 515207" at bounding box center [492, 396] width 35 height 85
click at [503, 436] on link "DocID: 515207" at bounding box center [493, 425] width 33 height 22
click at [622, 403] on img at bounding box center [621, 378] width 35 height 49
